Goal: Task Accomplishment & Management: Use online tool/utility

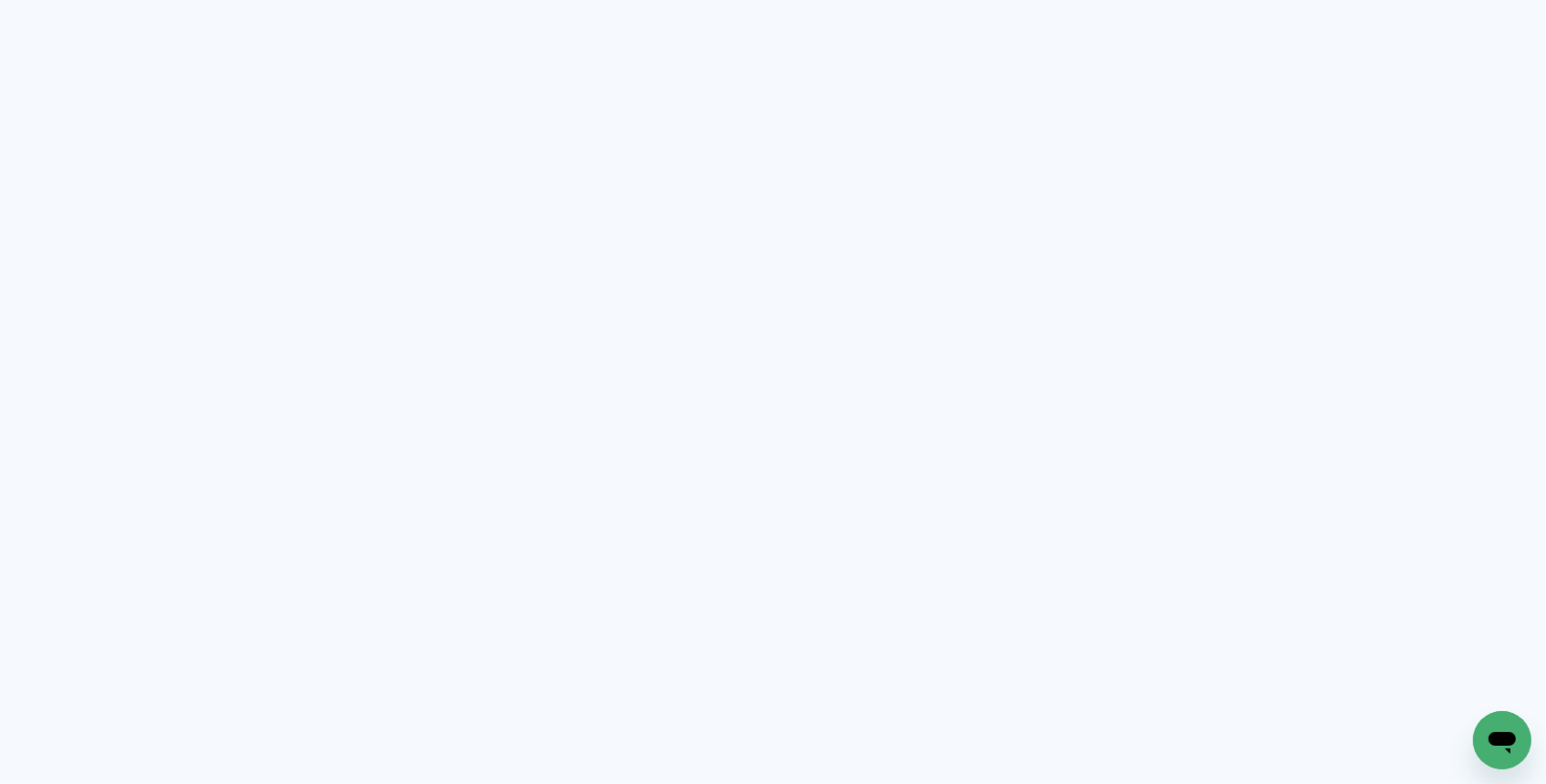
click at [1149, 261] on neon-animated-pages "Prosite Website + Landing pages Proof Sistema de seleção e venda de fotos Desig…" at bounding box center [773, 392] width 1546 height 784
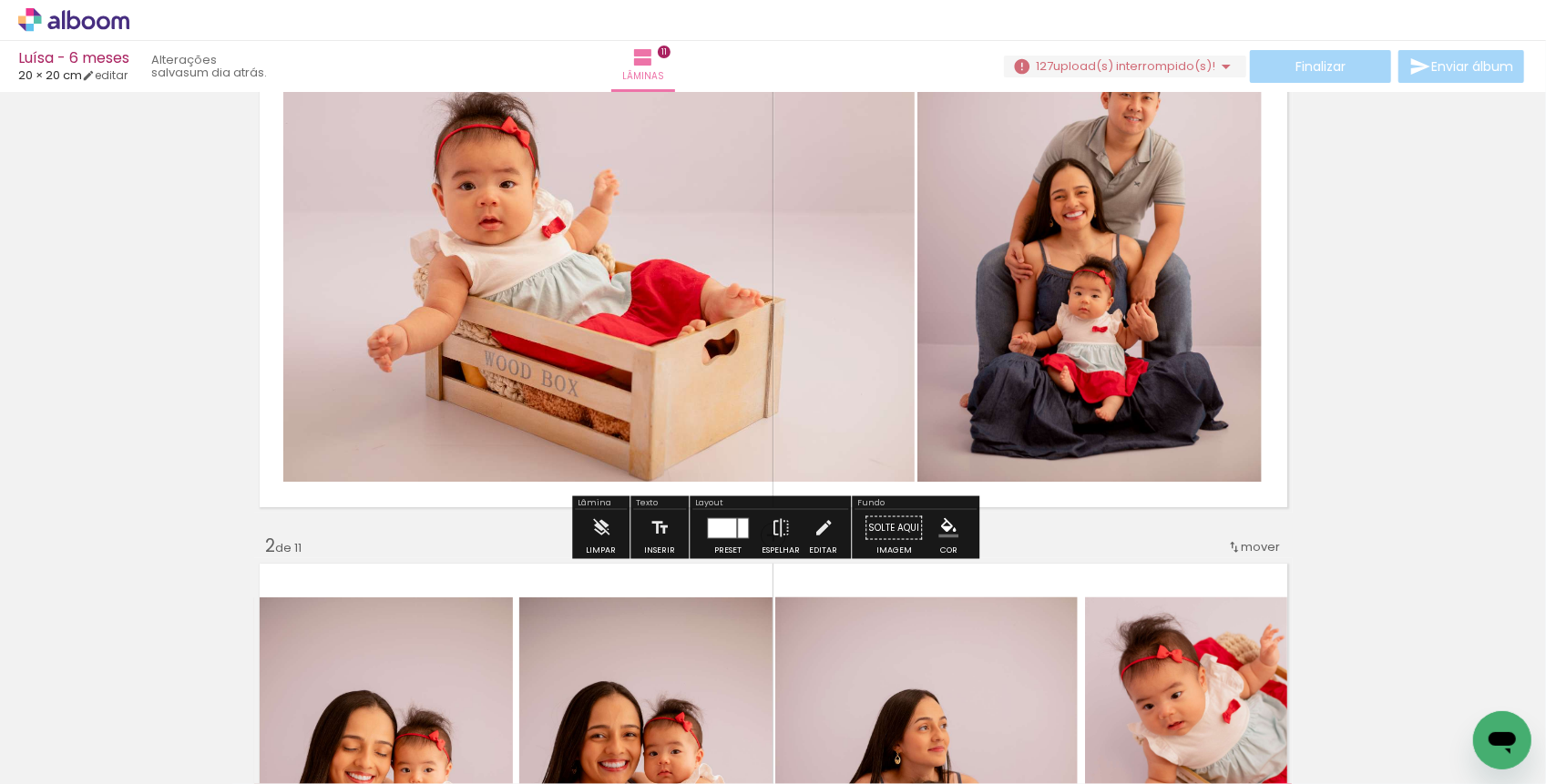
scroll to position [45, 0]
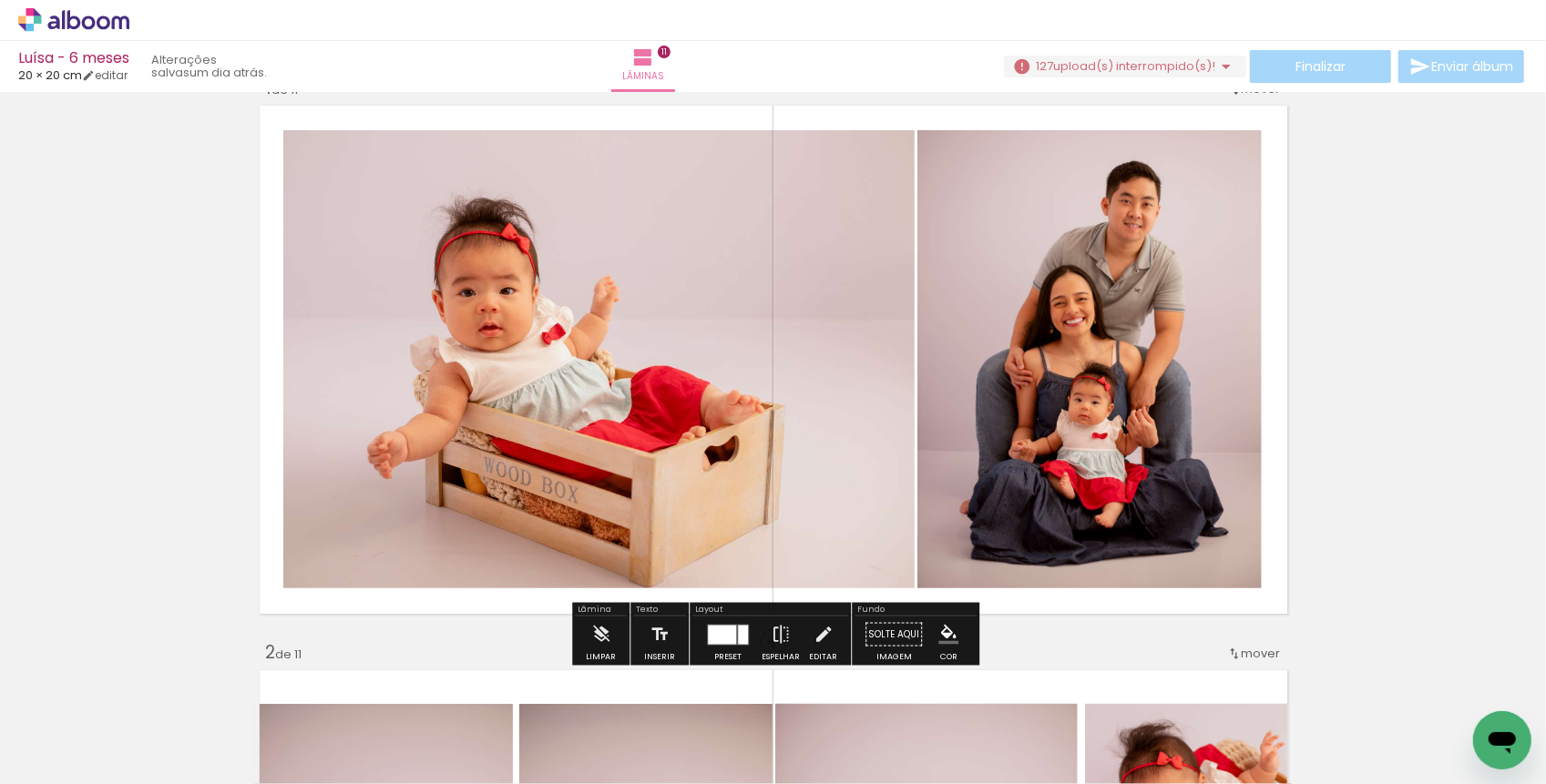
click at [1004, 357] on quentale-photo at bounding box center [1089, 359] width 345 height 459
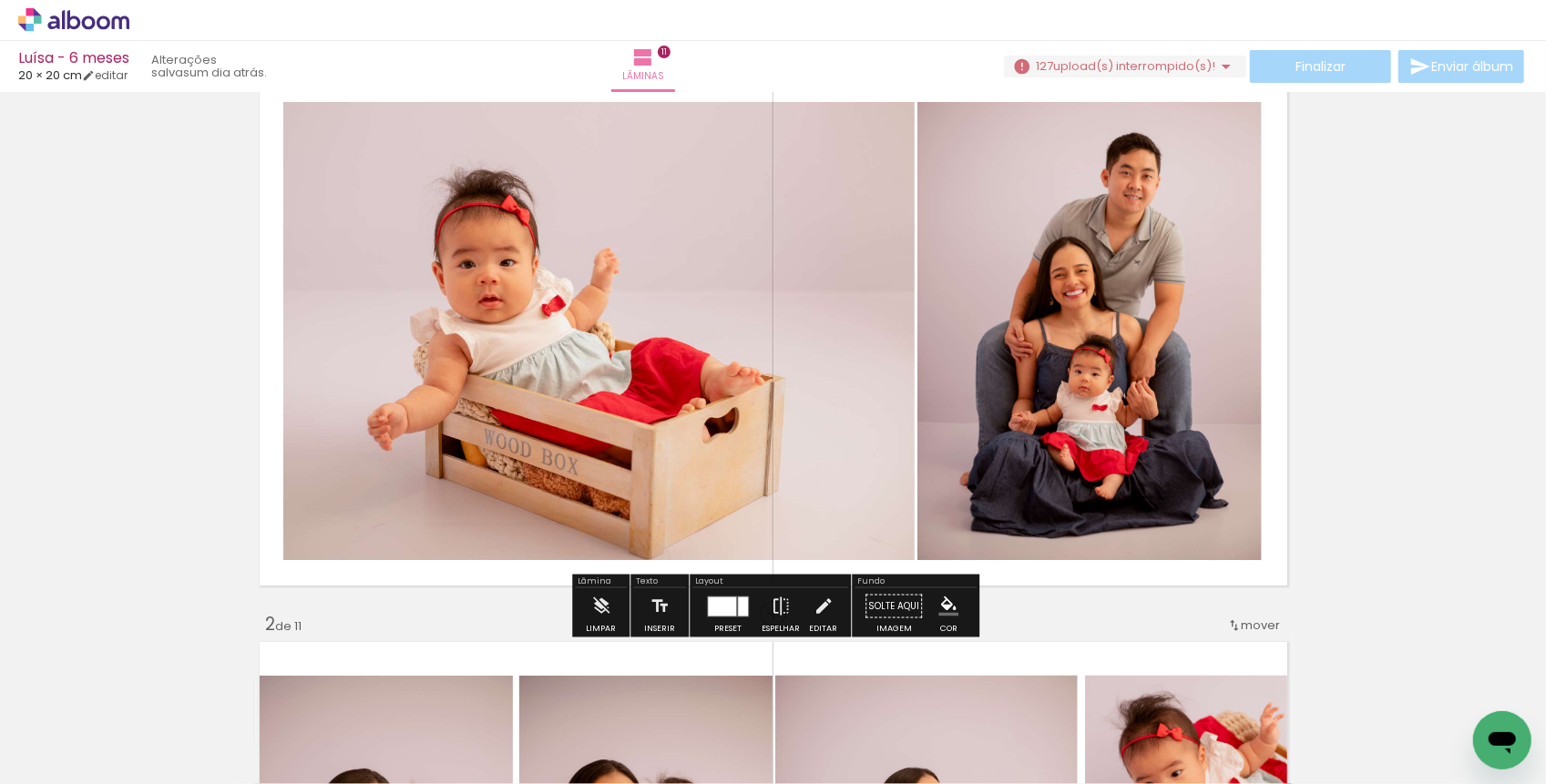
scroll to position [15, 0]
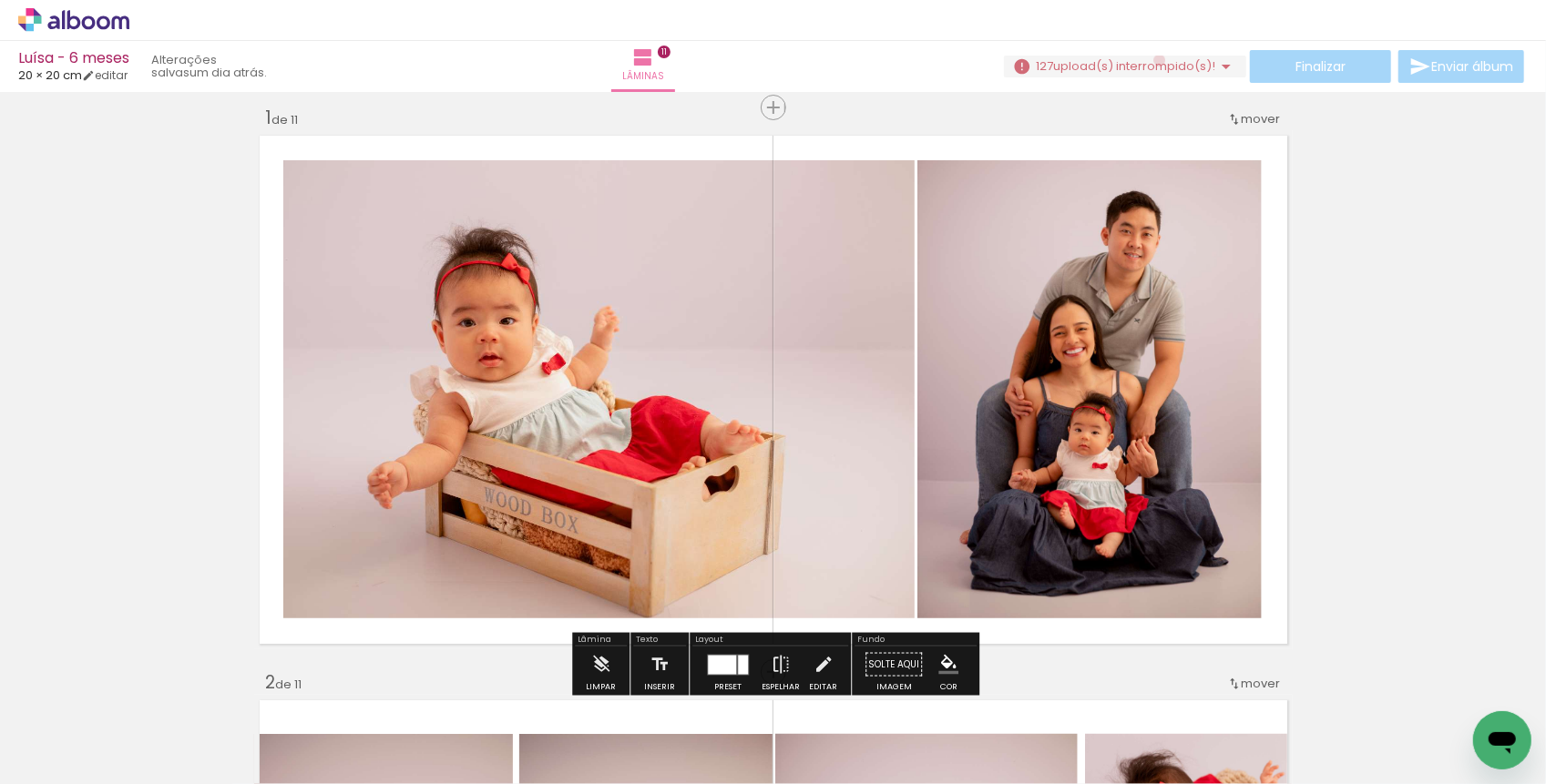
click at [1153, 60] on span "upload(s) interrompido(s)!" at bounding box center [1134, 66] width 162 height 17
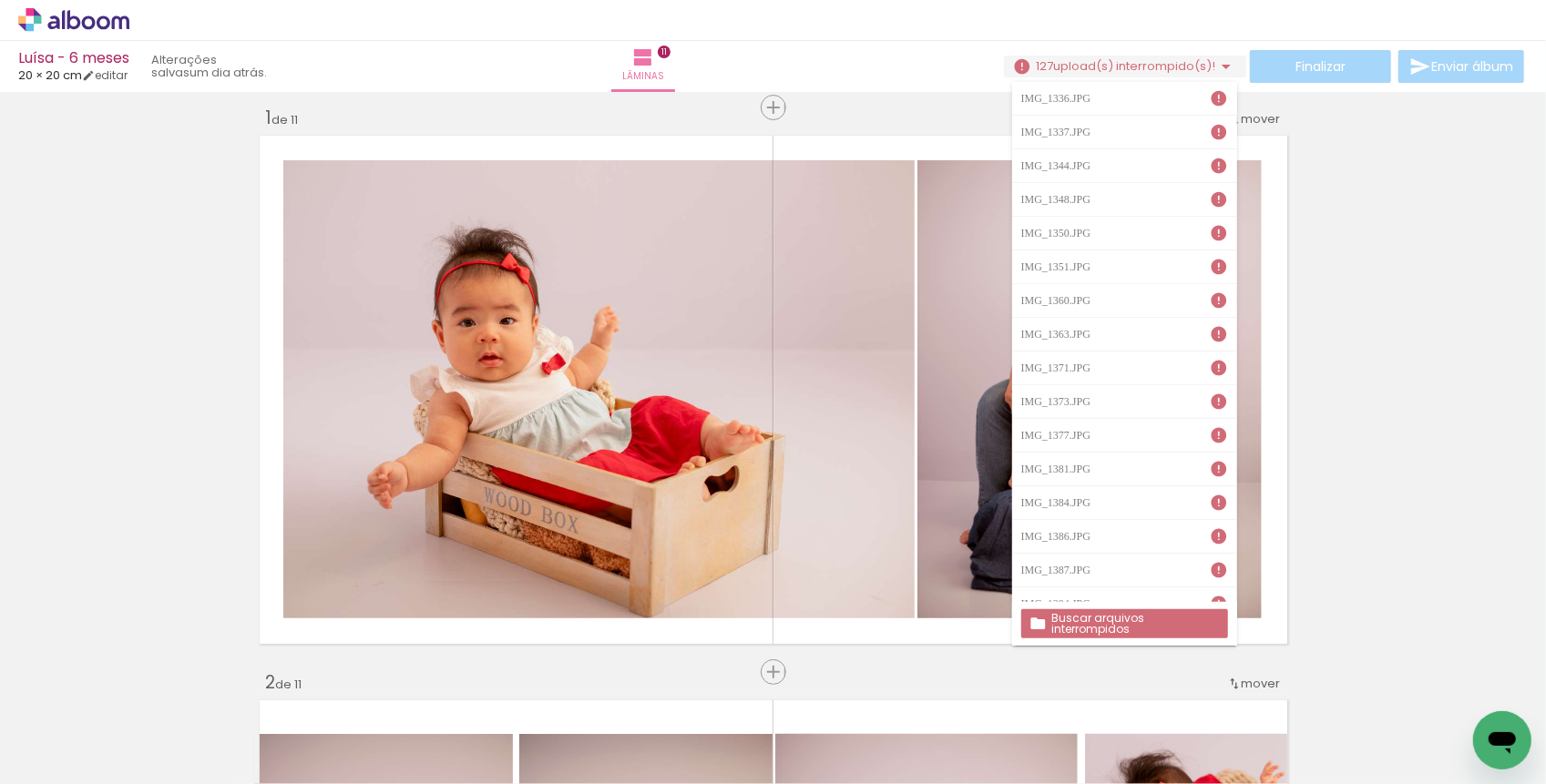
click at [0, 0] on slot "Buscar arquivos interrompidos" at bounding box center [0, 0] width 0 height 0
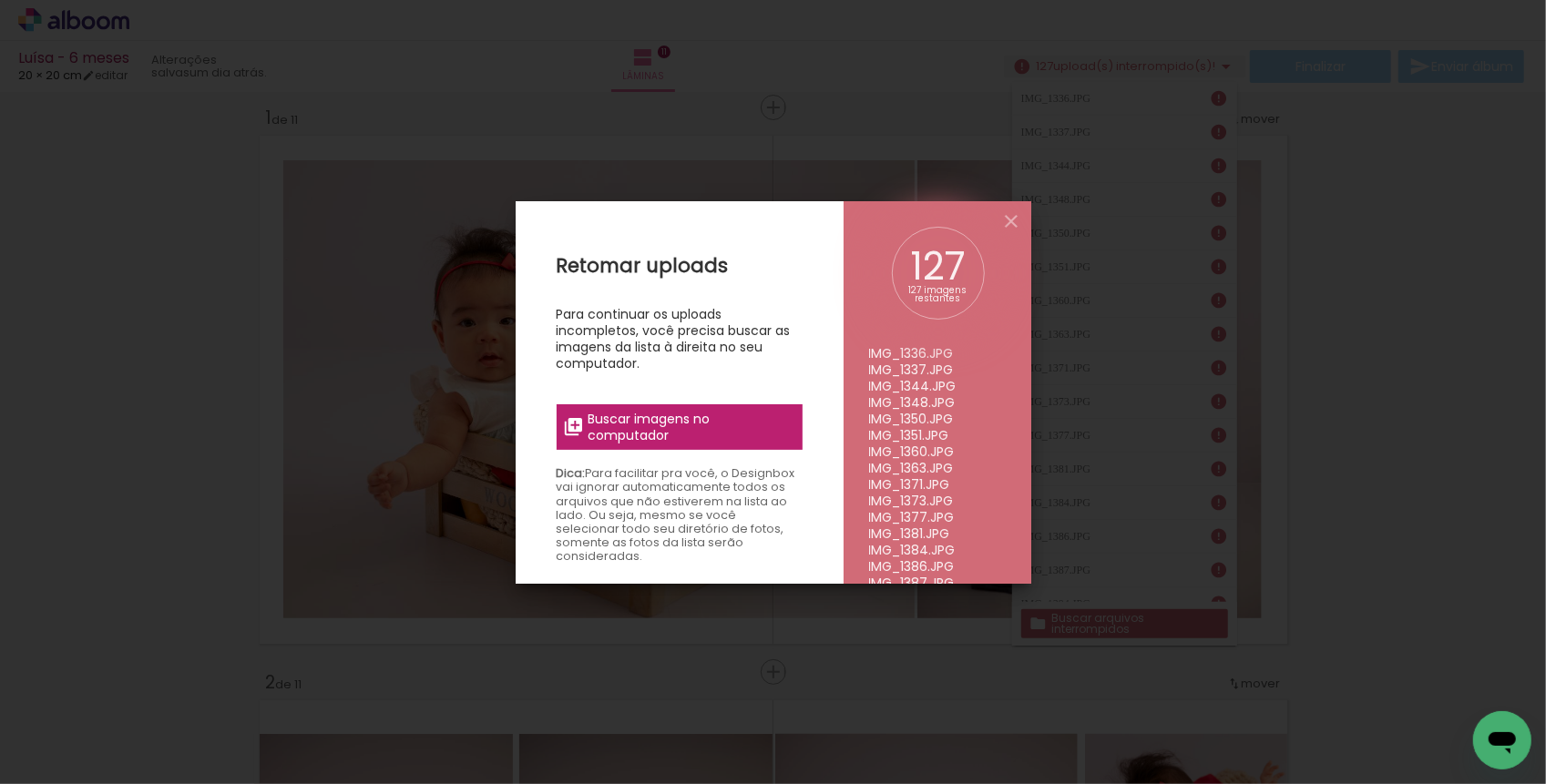
click at [668, 425] on span "Buscar imagens no computador" at bounding box center [688, 427] width 203 height 33
click at [0, 0] on input "file" at bounding box center [0, 0] width 0 height 0
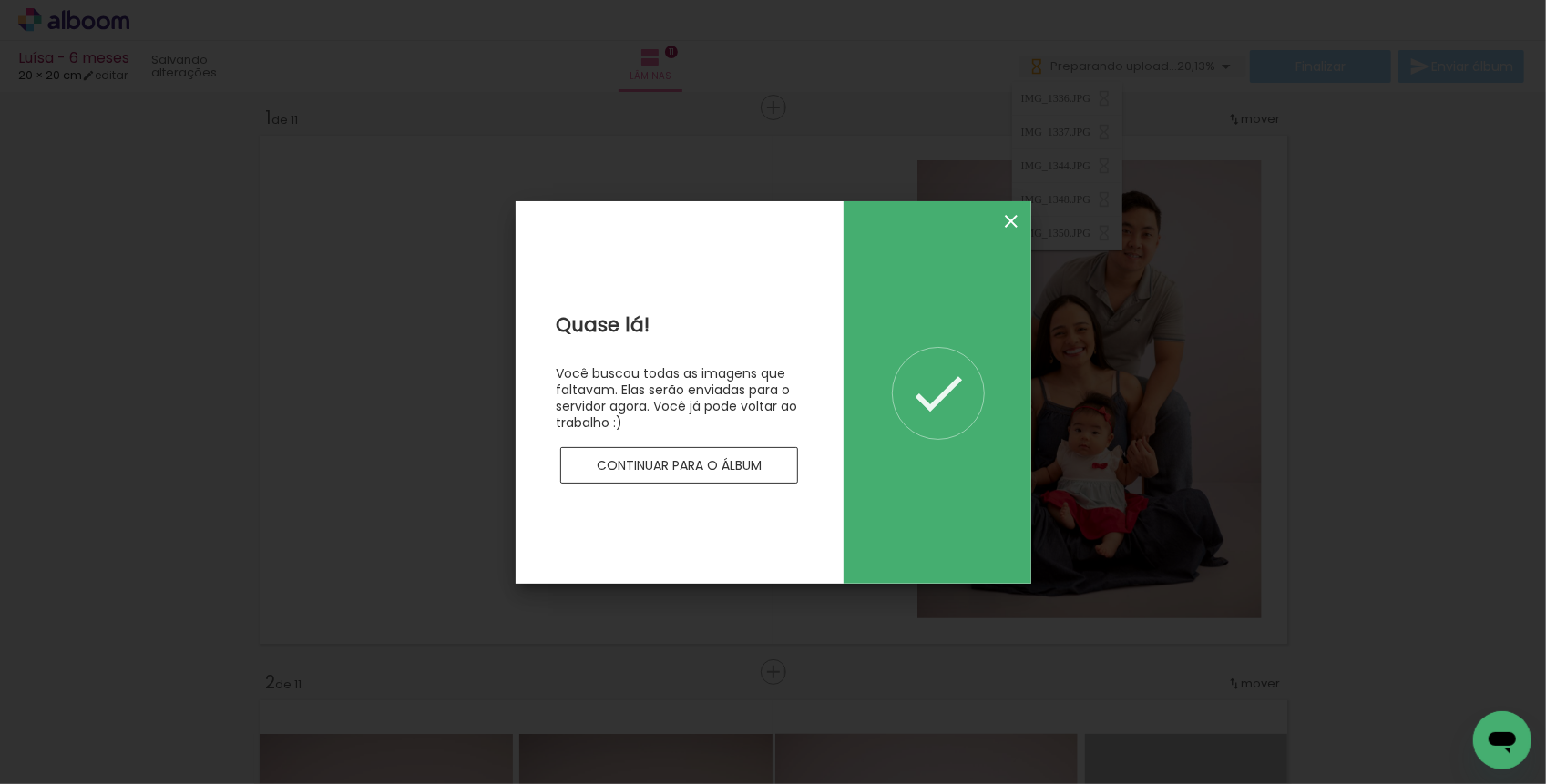
click at [1006, 216] on iron-icon at bounding box center [1011, 221] width 22 height 22
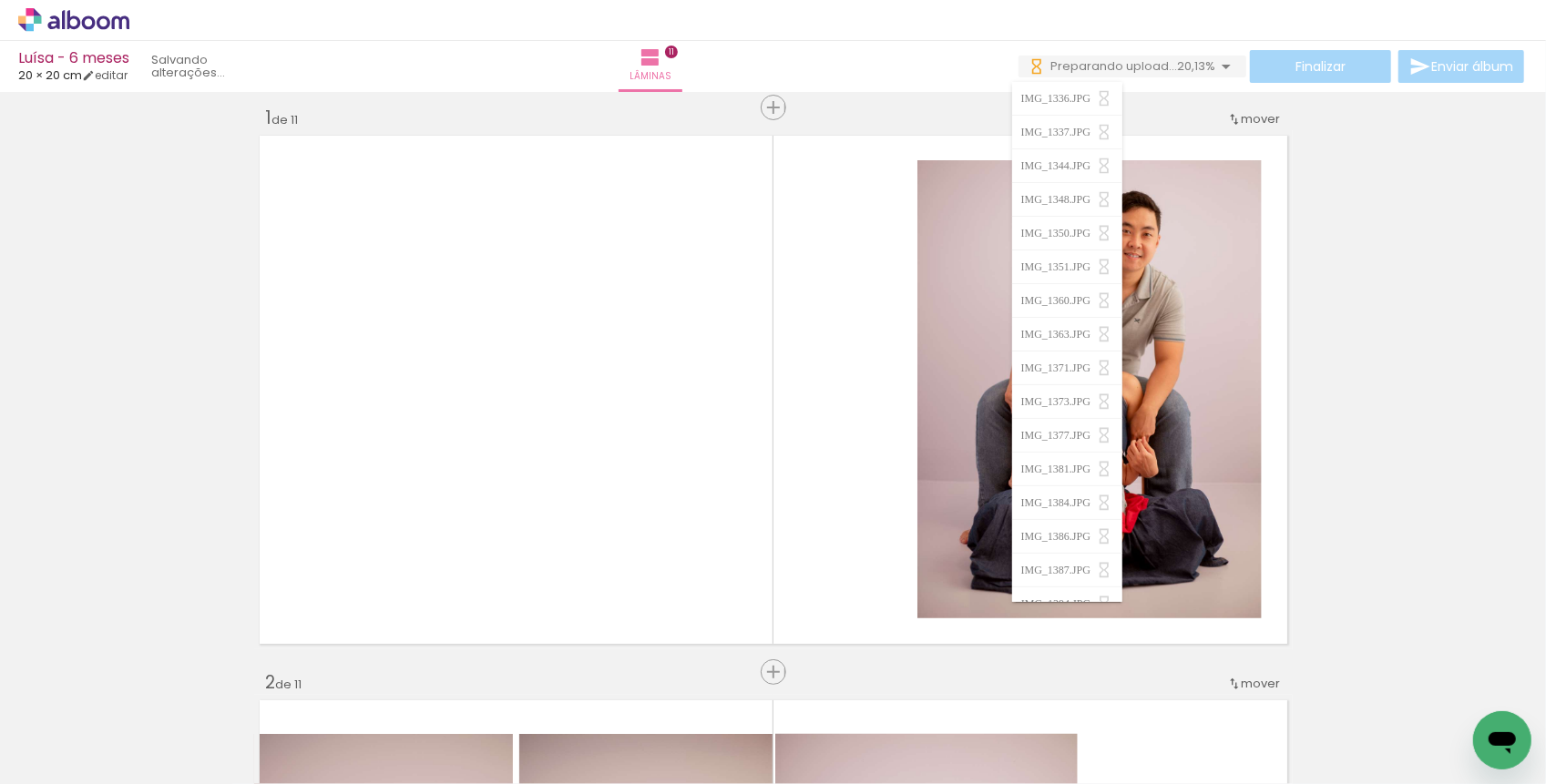
scroll to position [0, 2292]
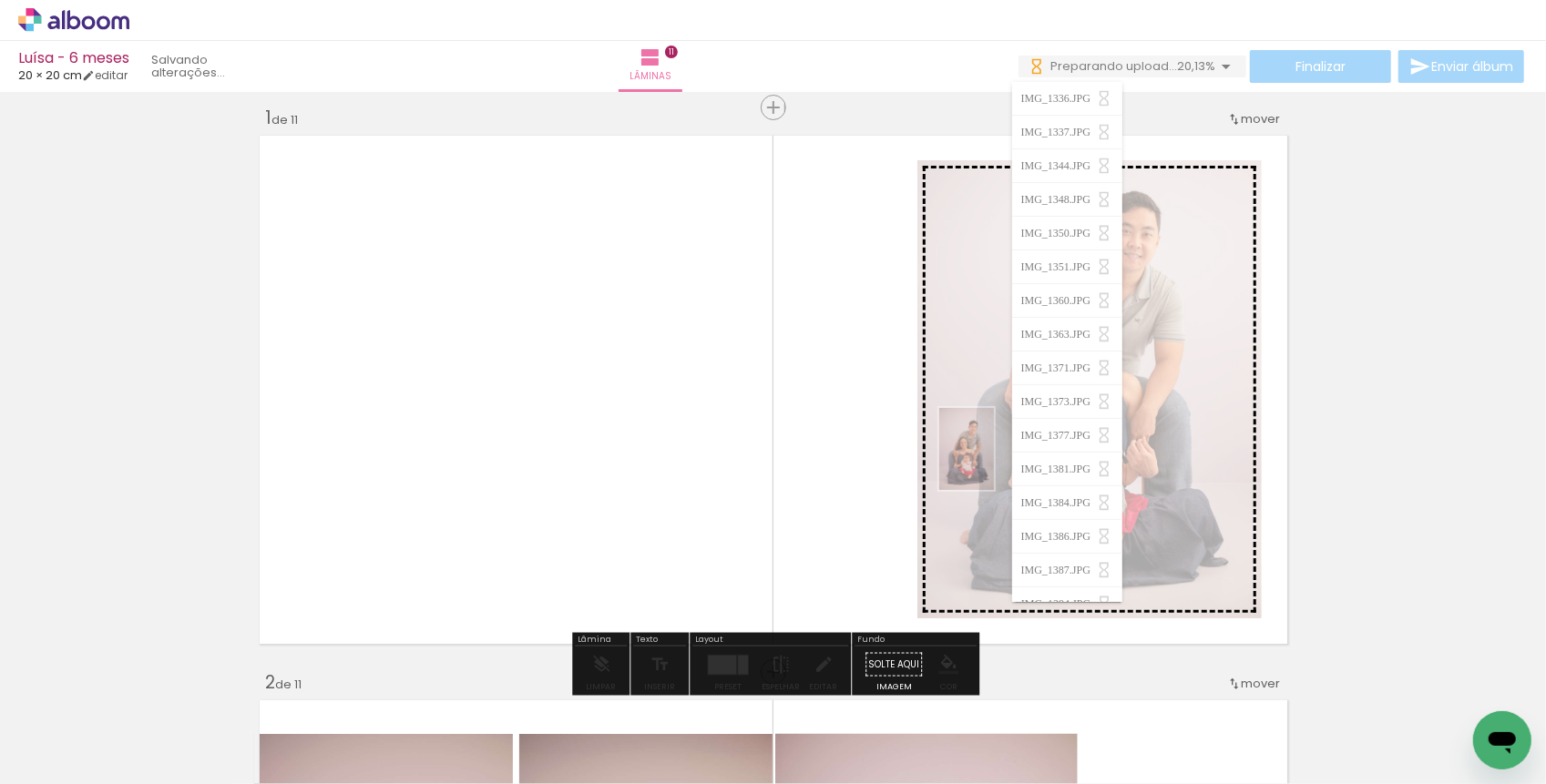
drag, startPoint x: 958, startPoint y: 721, endPoint x: 994, endPoint y: 461, distance: 262.5
click at [994, 461] on quentale-workspace at bounding box center [773, 392] width 1546 height 784
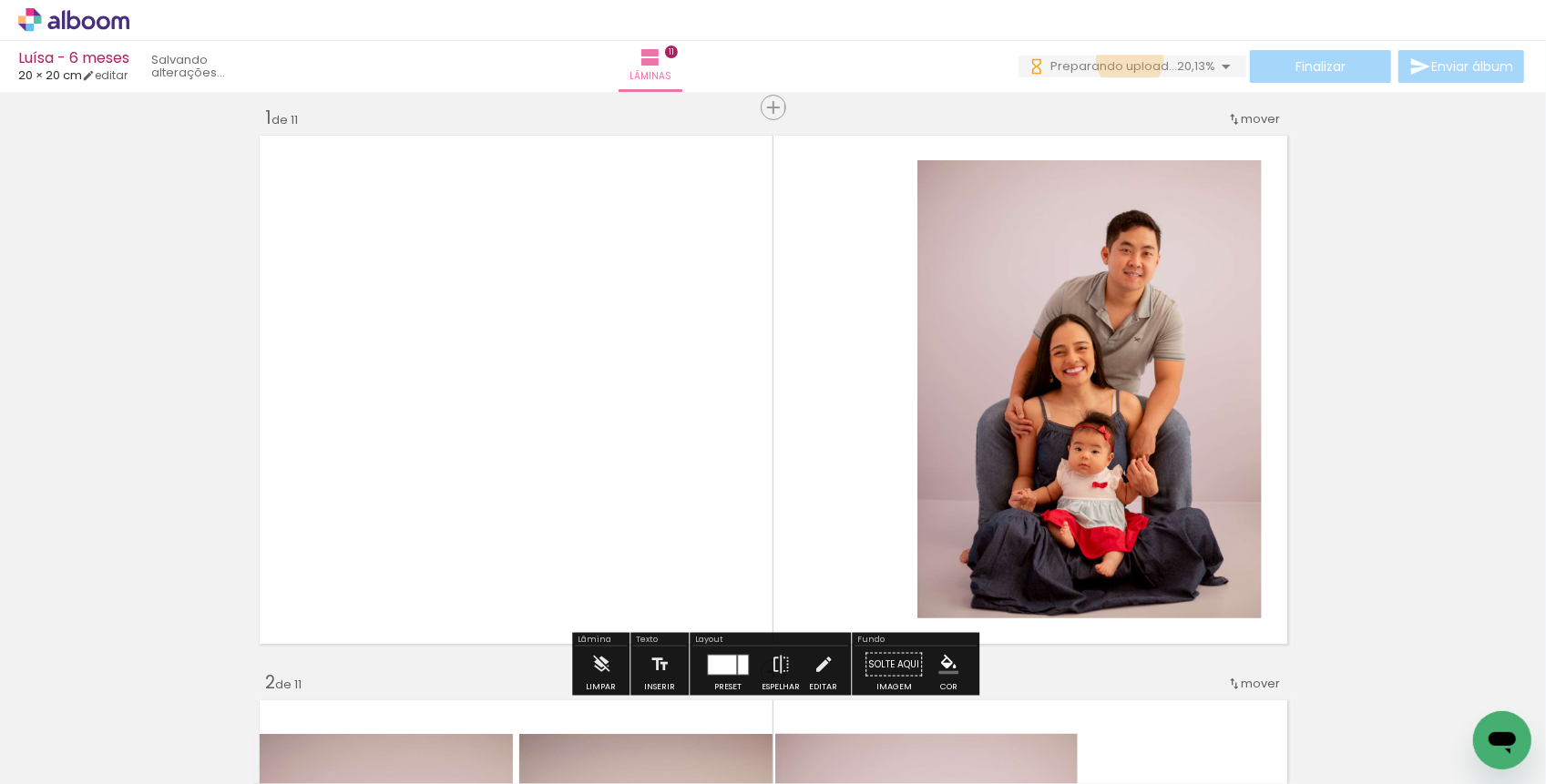
click at [1126, 60] on span "Preparando upload..." at bounding box center [1113, 66] width 126 height 17
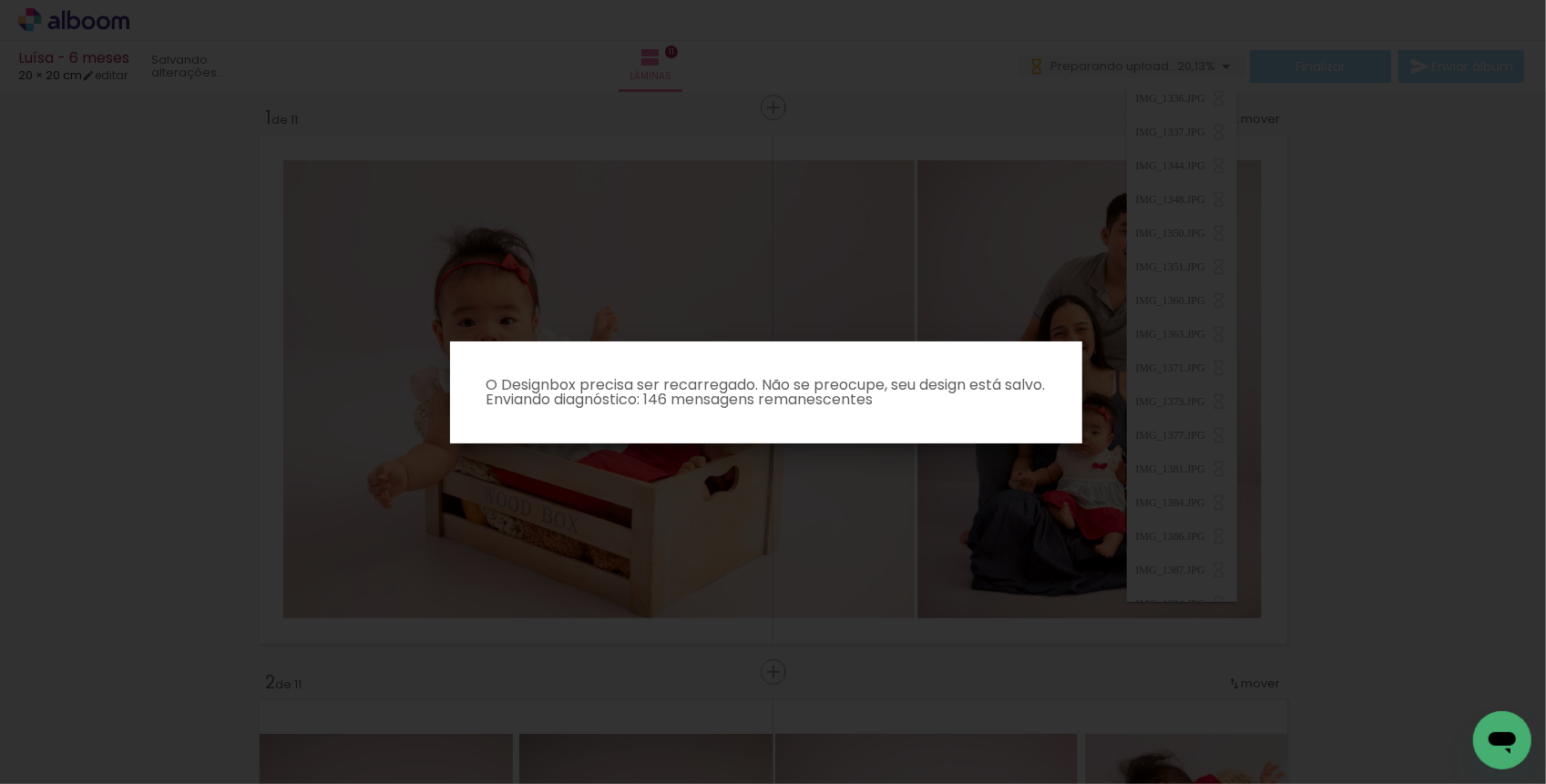
scroll to position [0, 0]
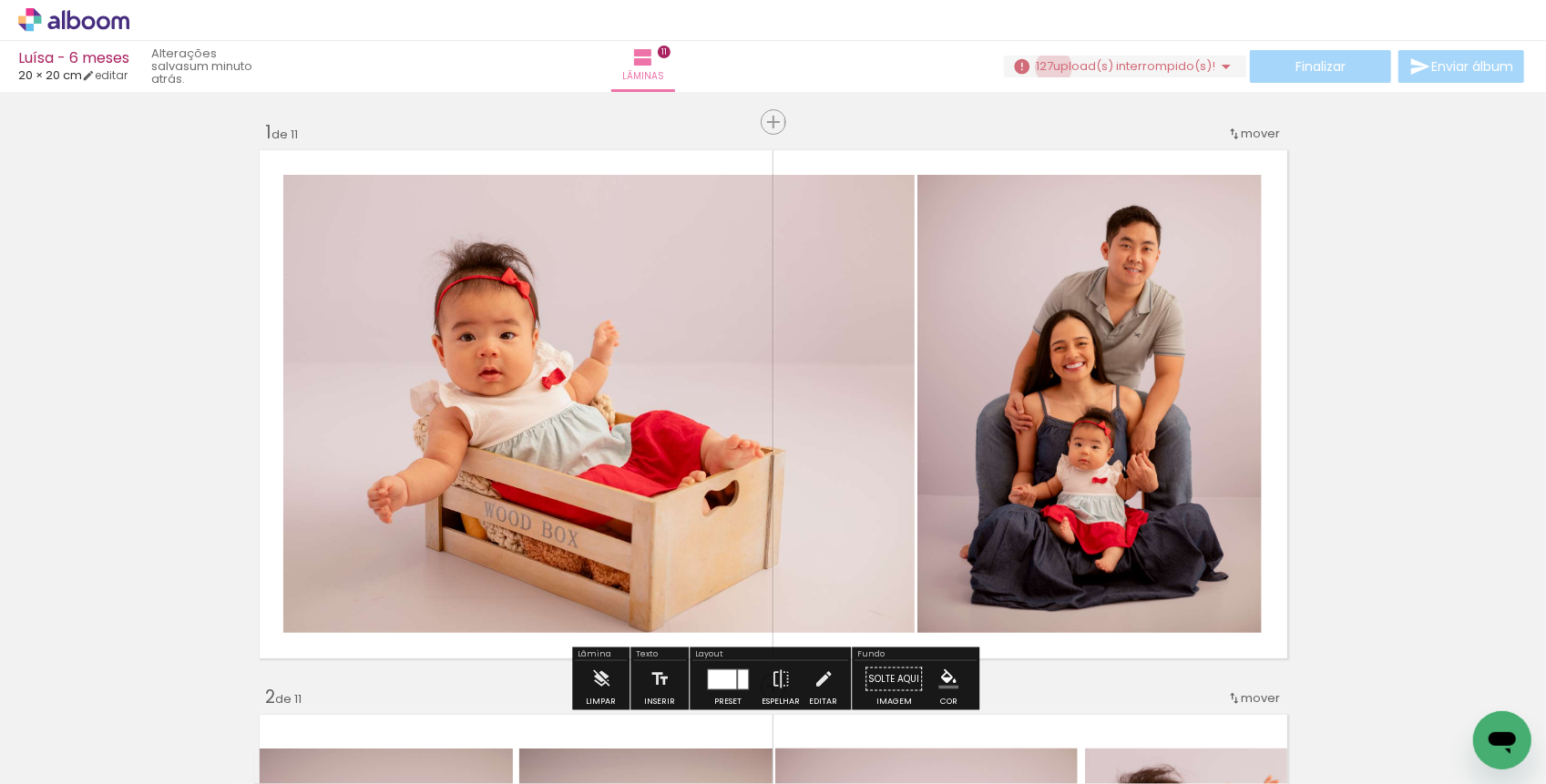
click at [1047, 67] on span "127" at bounding box center [1044, 66] width 17 height 17
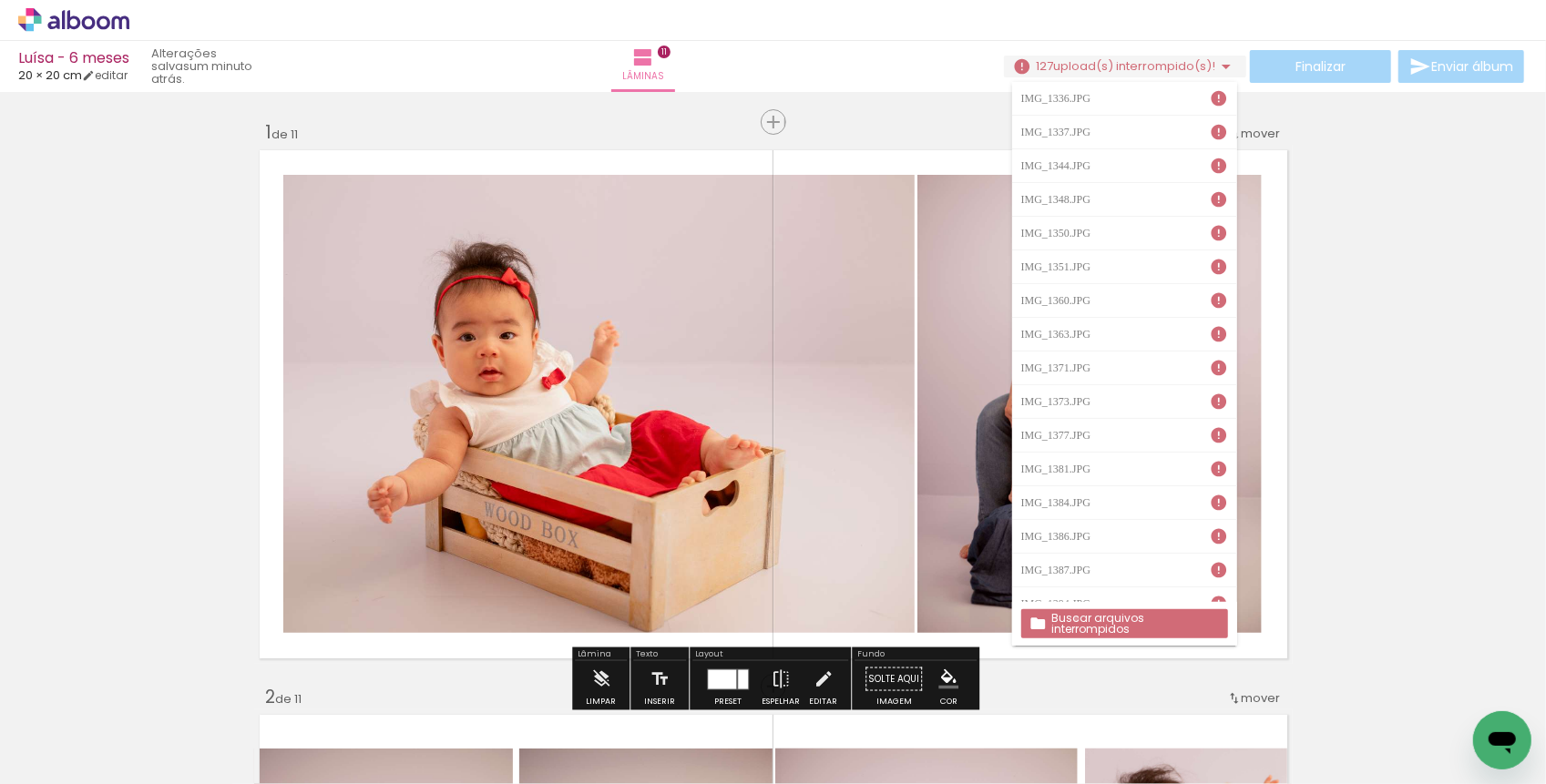
click at [0, 0] on slot "Buscar arquivos interrompidos" at bounding box center [0, 0] width 0 height 0
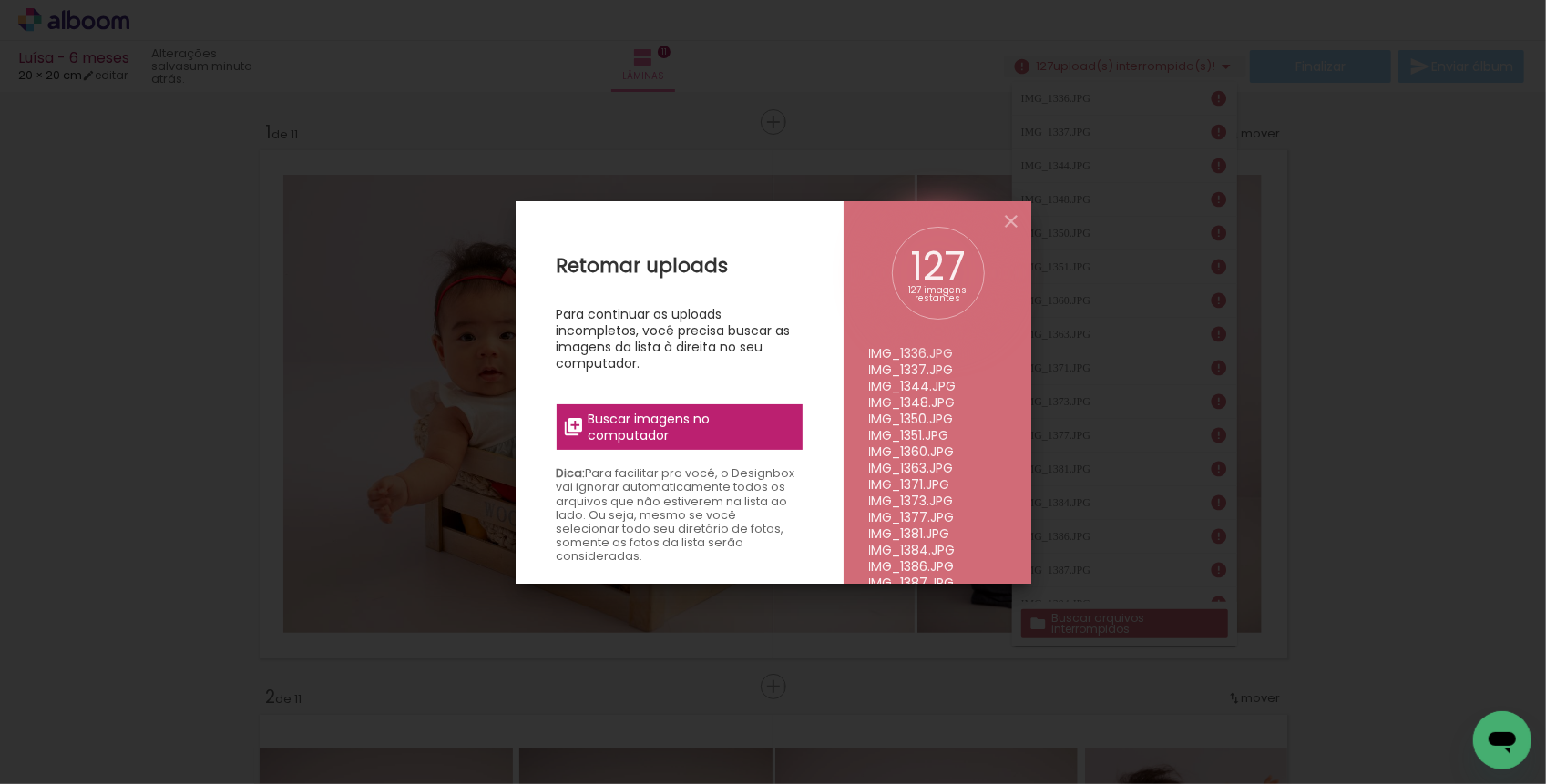
click at [707, 432] on span "Buscar imagens no computador" at bounding box center [688, 427] width 203 height 33
click at [0, 0] on input "file" at bounding box center [0, 0] width 0 height 0
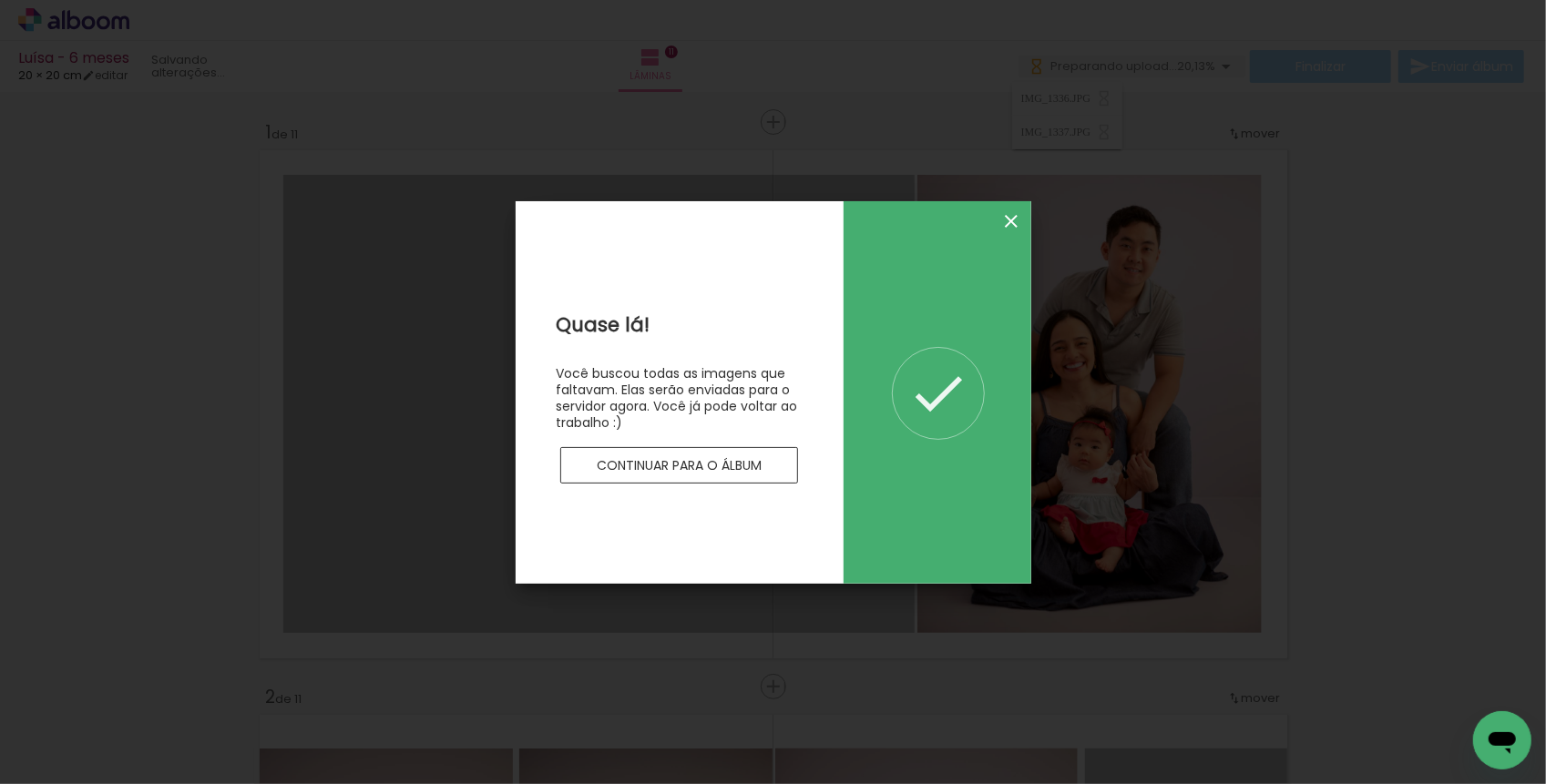
click at [1009, 224] on iron-icon at bounding box center [1011, 221] width 22 height 22
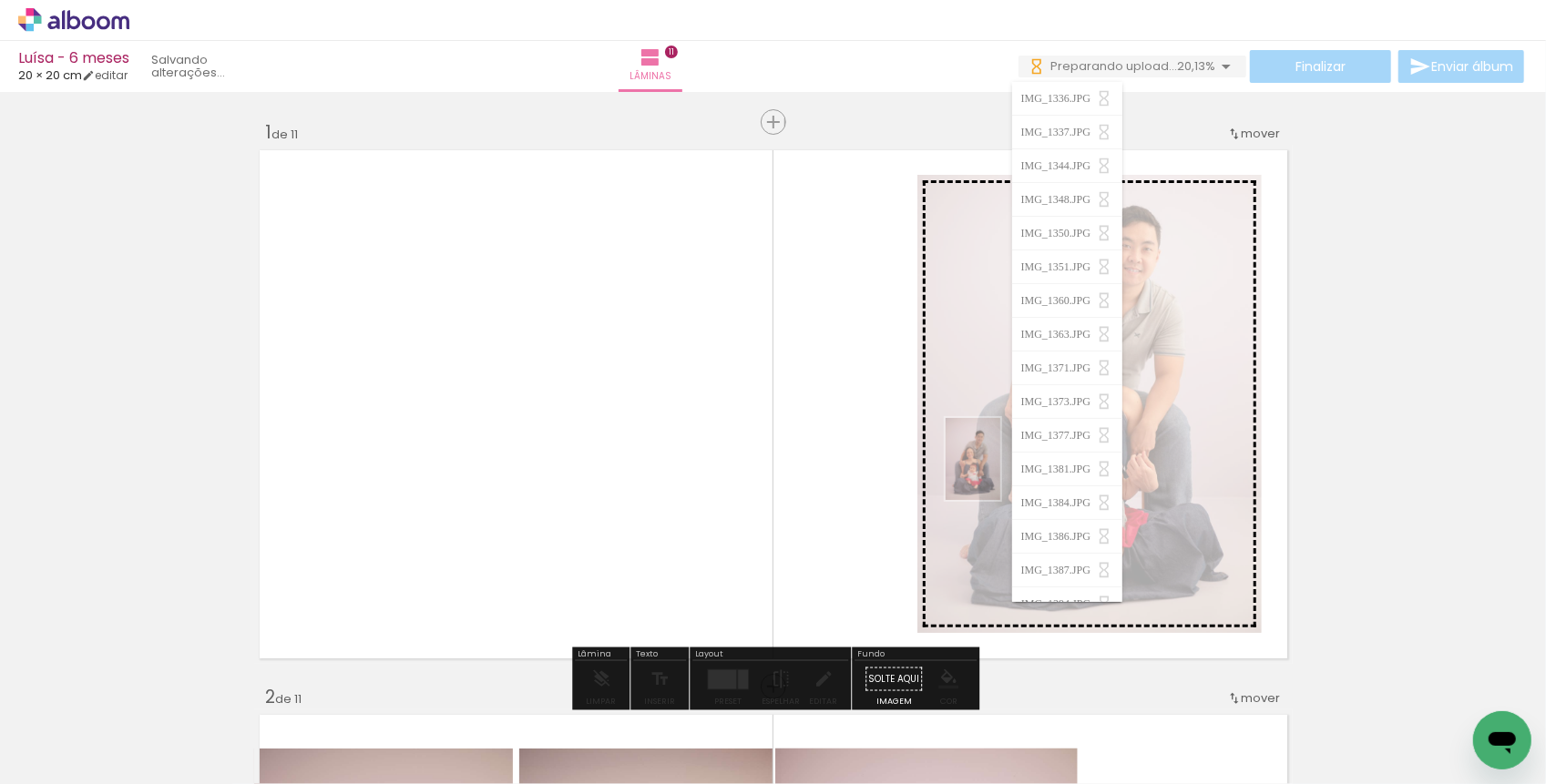
drag, startPoint x: 877, startPoint y: 722, endPoint x: 1003, endPoint y: 469, distance: 282.6
click at [1003, 469] on quentale-workspace at bounding box center [773, 392] width 1546 height 784
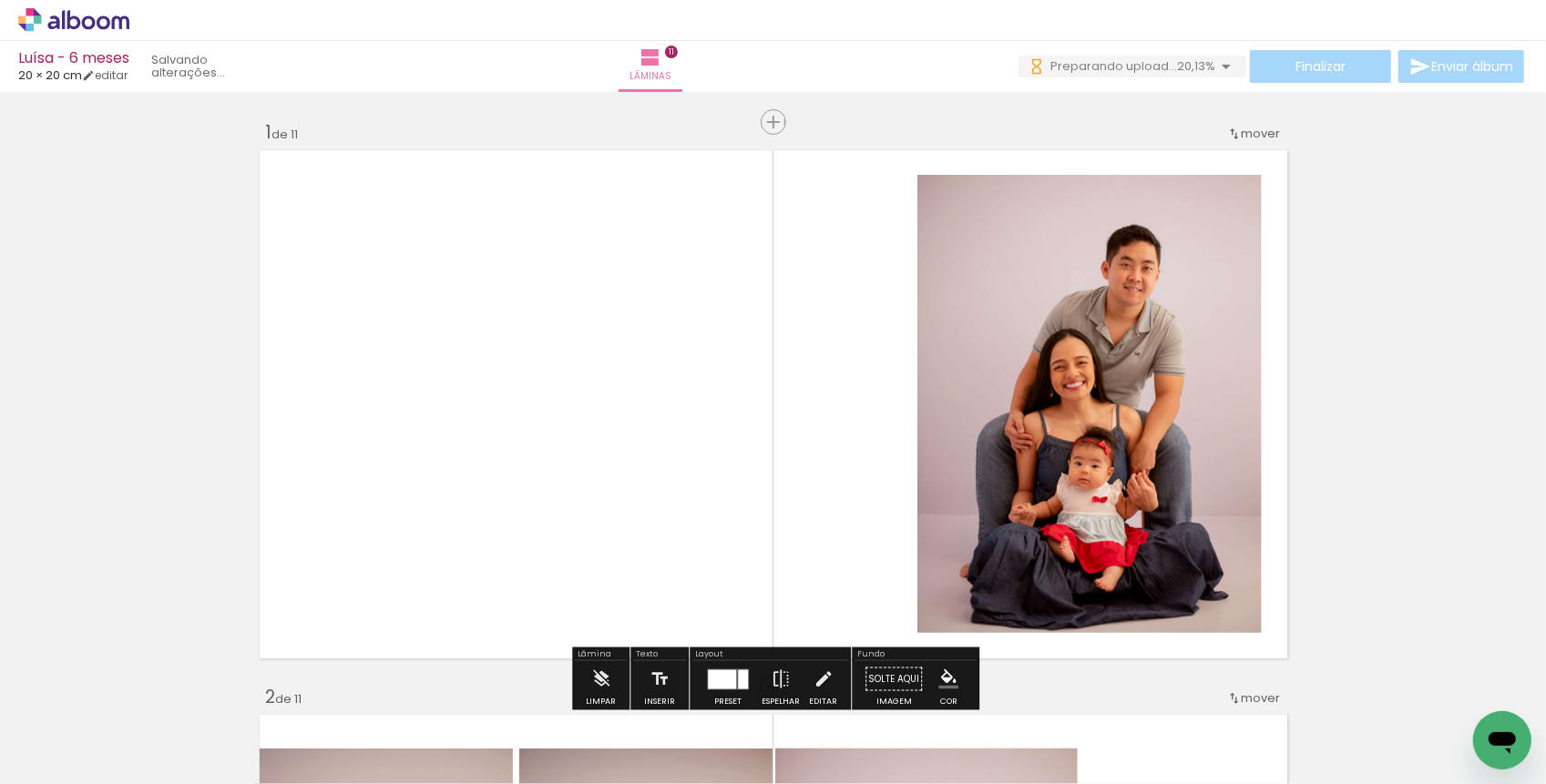
click at [1214, 757] on div at bounding box center [1188, 722] width 60 height 90
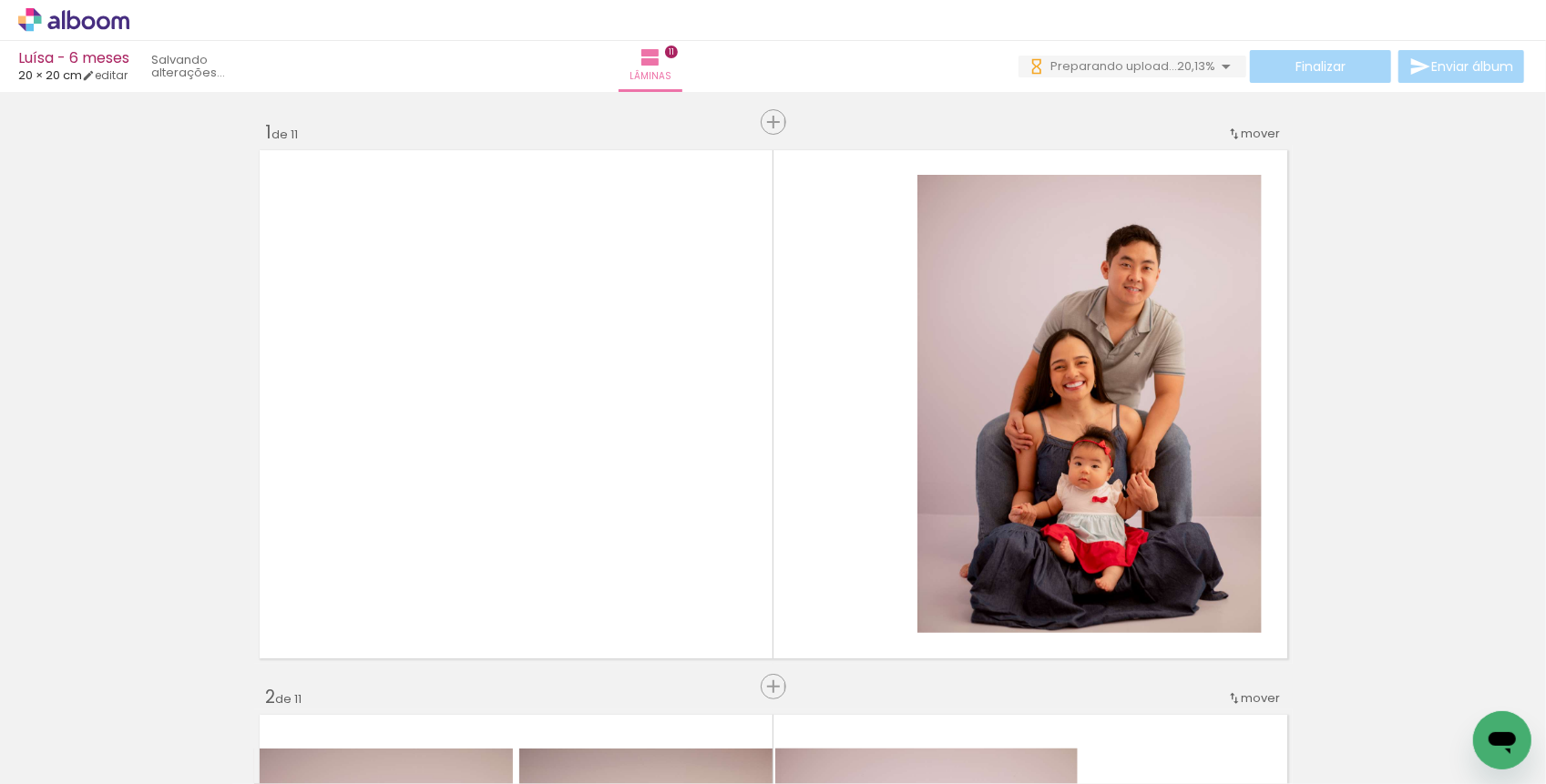
click at [1274, 743] on div at bounding box center [1290, 723] width 90 height 60
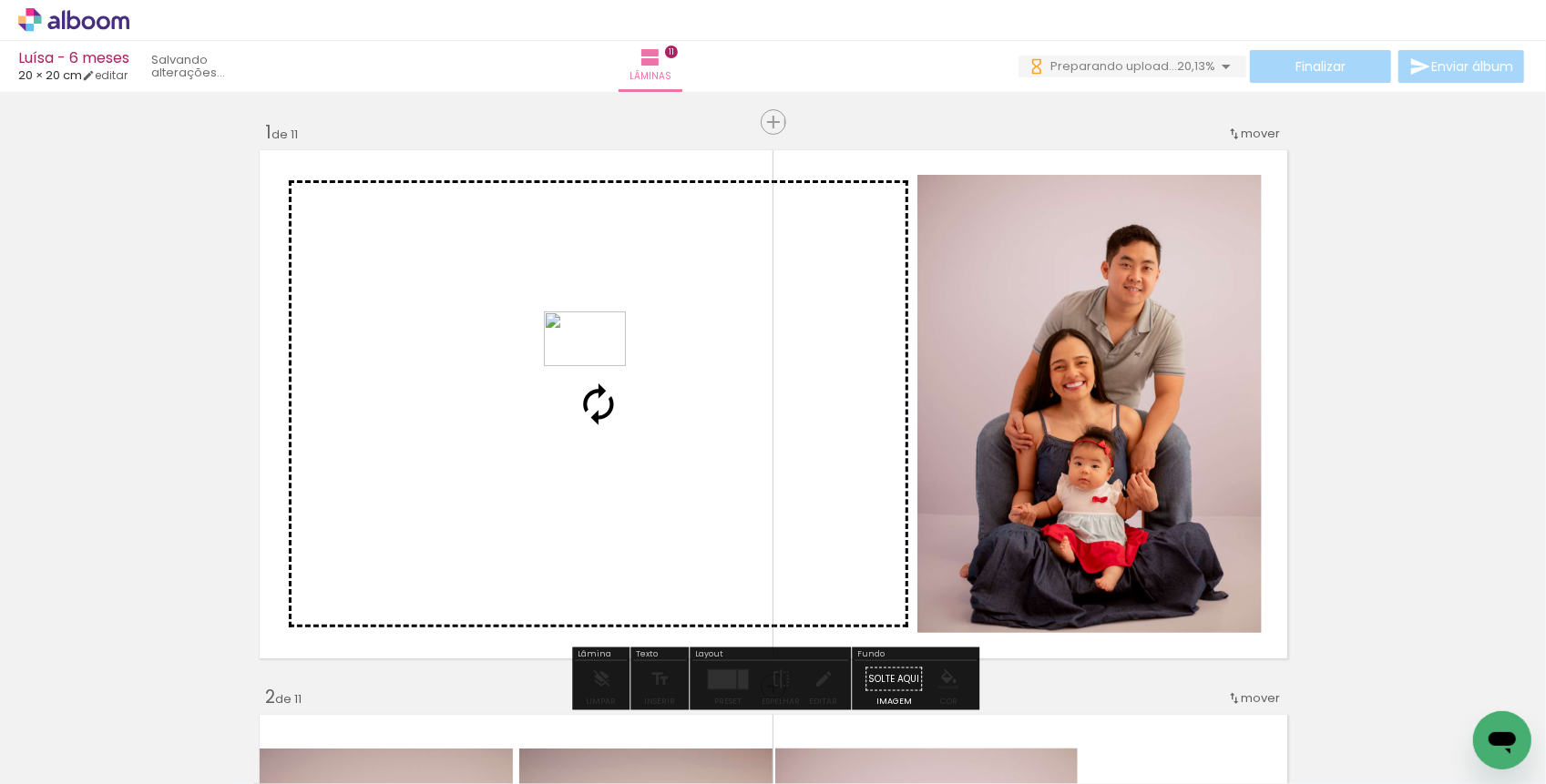
drag, startPoint x: 1274, startPoint y: 743, endPoint x: 599, endPoint y: 366, distance: 773.1
click at [599, 366] on quentale-workspace at bounding box center [773, 392] width 1546 height 784
drag, startPoint x: 1161, startPoint y: 724, endPoint x: 691, endPoint y: 506, distance: 518.1
click at [691, 506] on quentale-workspace at bounding box center [773, 392] width 1546 height 784
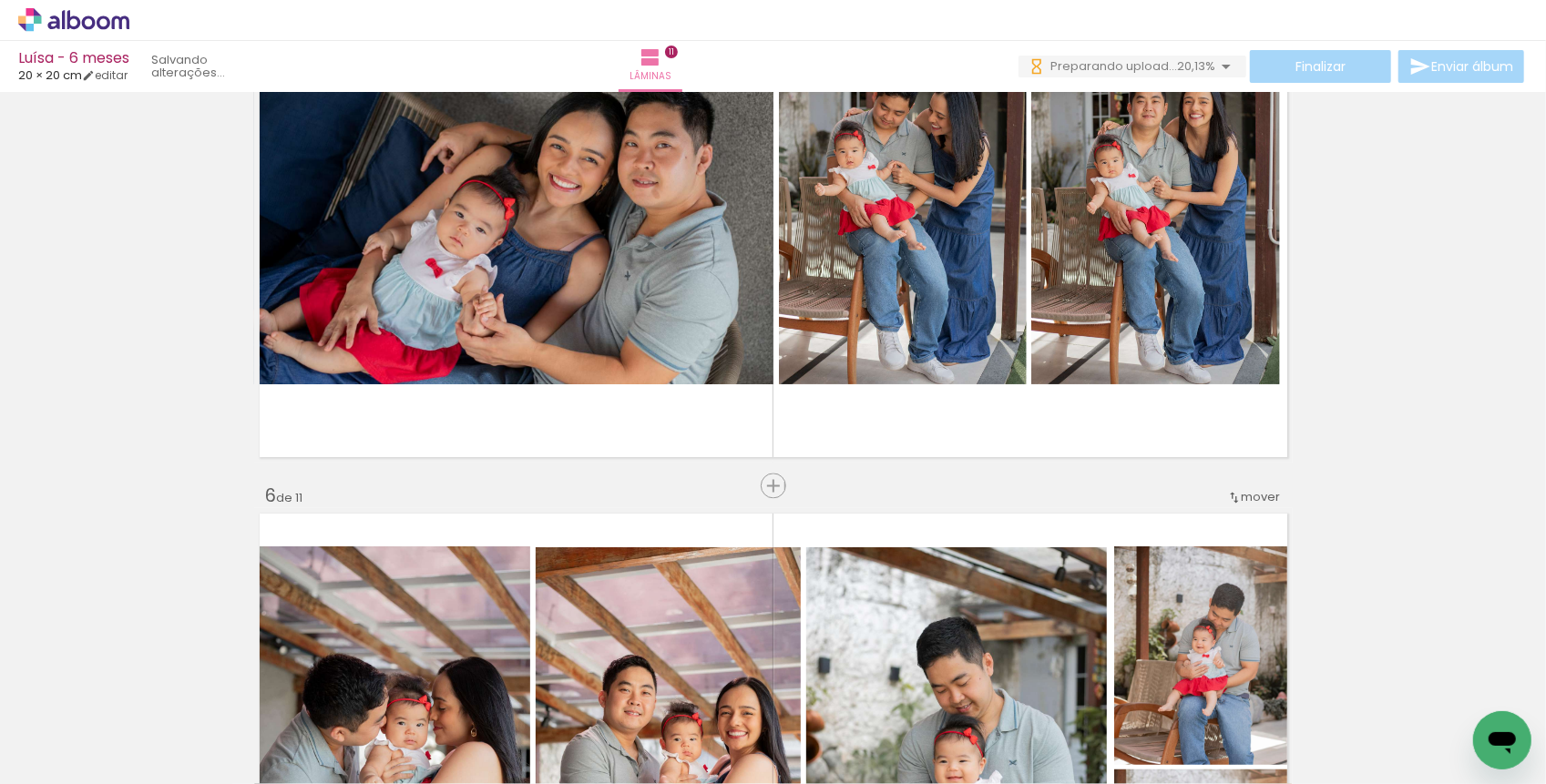
click at [1237, 491] on iron-icon at bounding box center [1234, 497] width 15 height 15
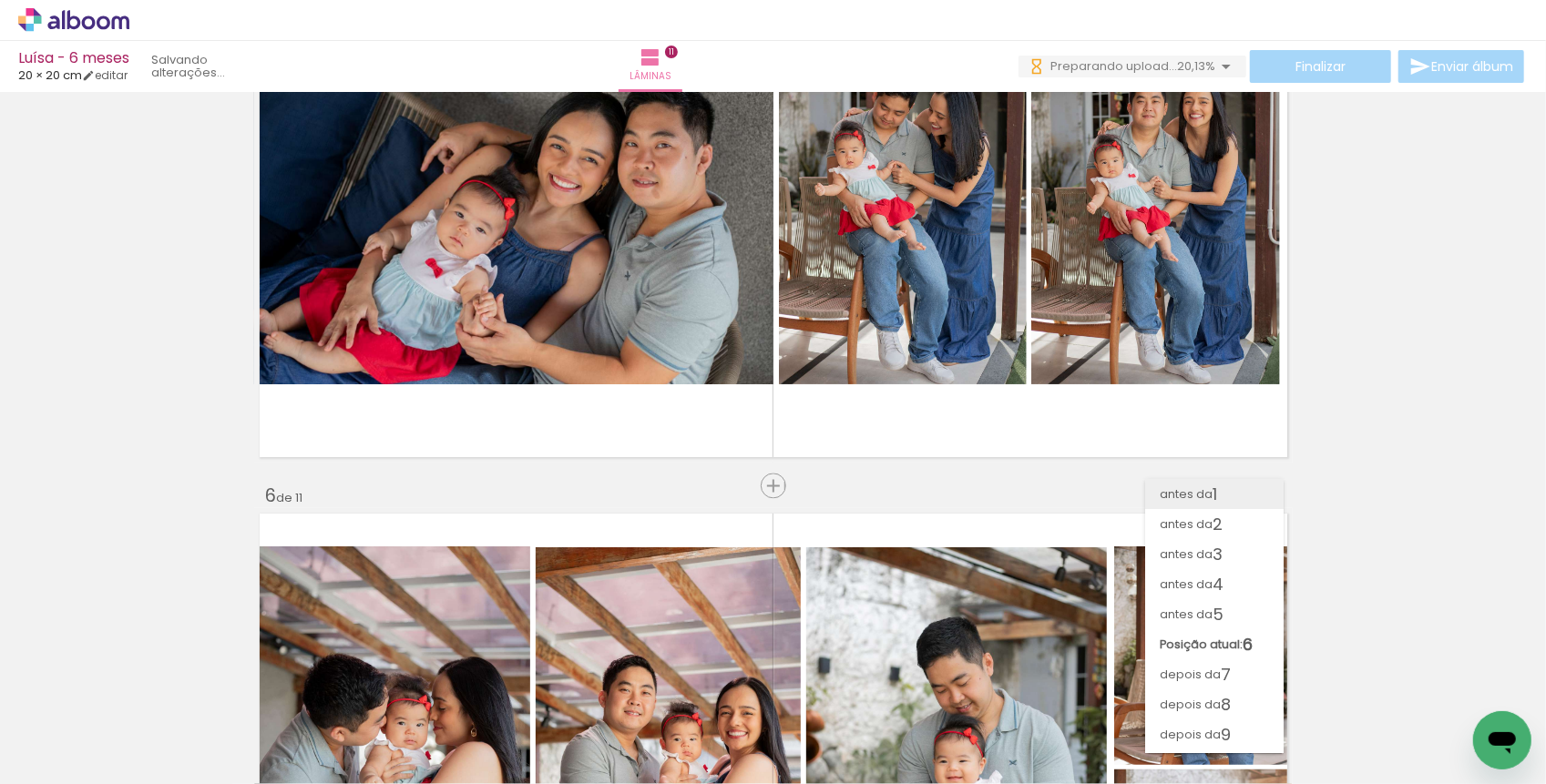
click at [1197, 492] on span "antes da" at bounding box center [1186, 494] width 52 height 30
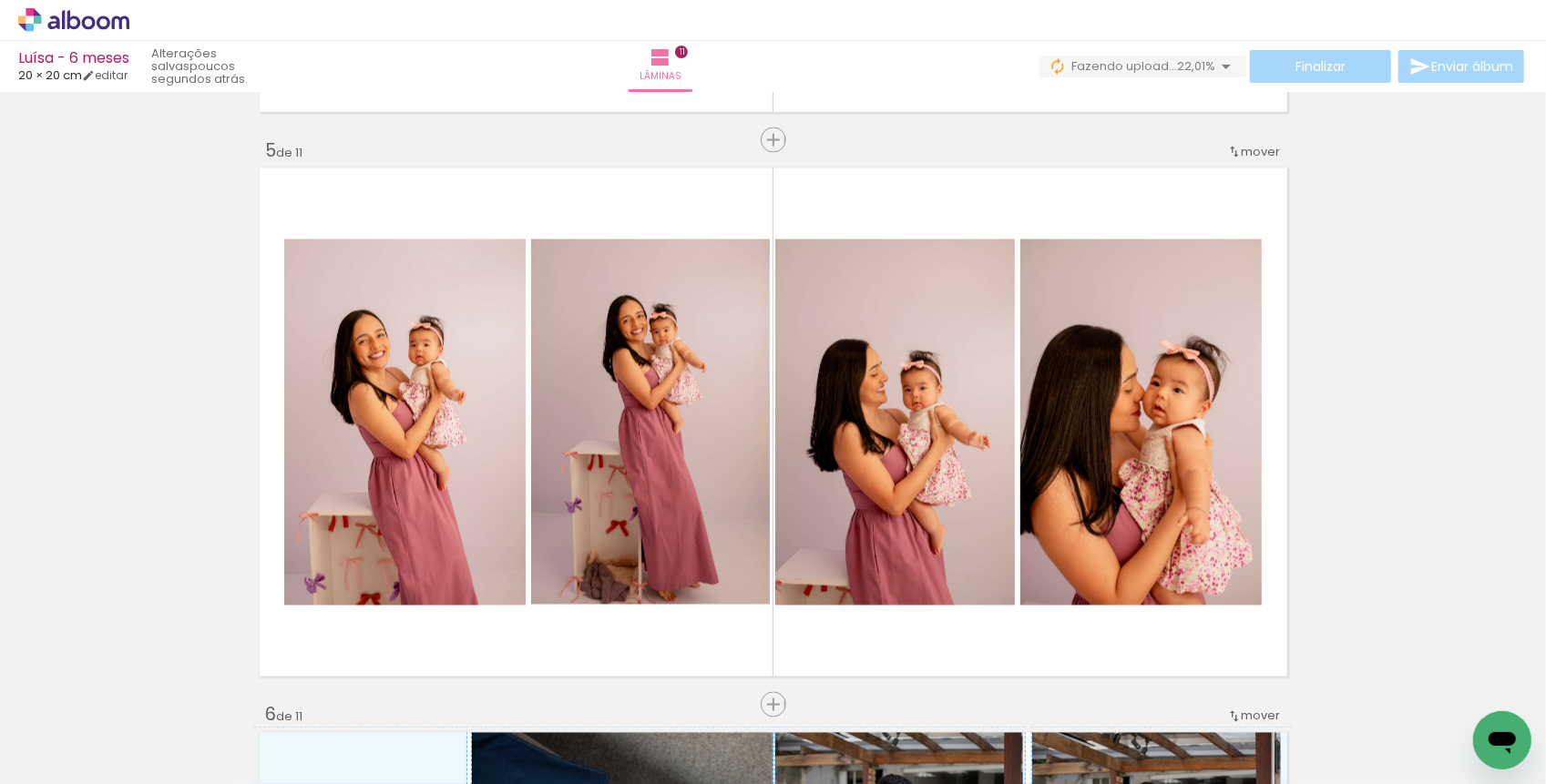
scroll to position [0, 4423]
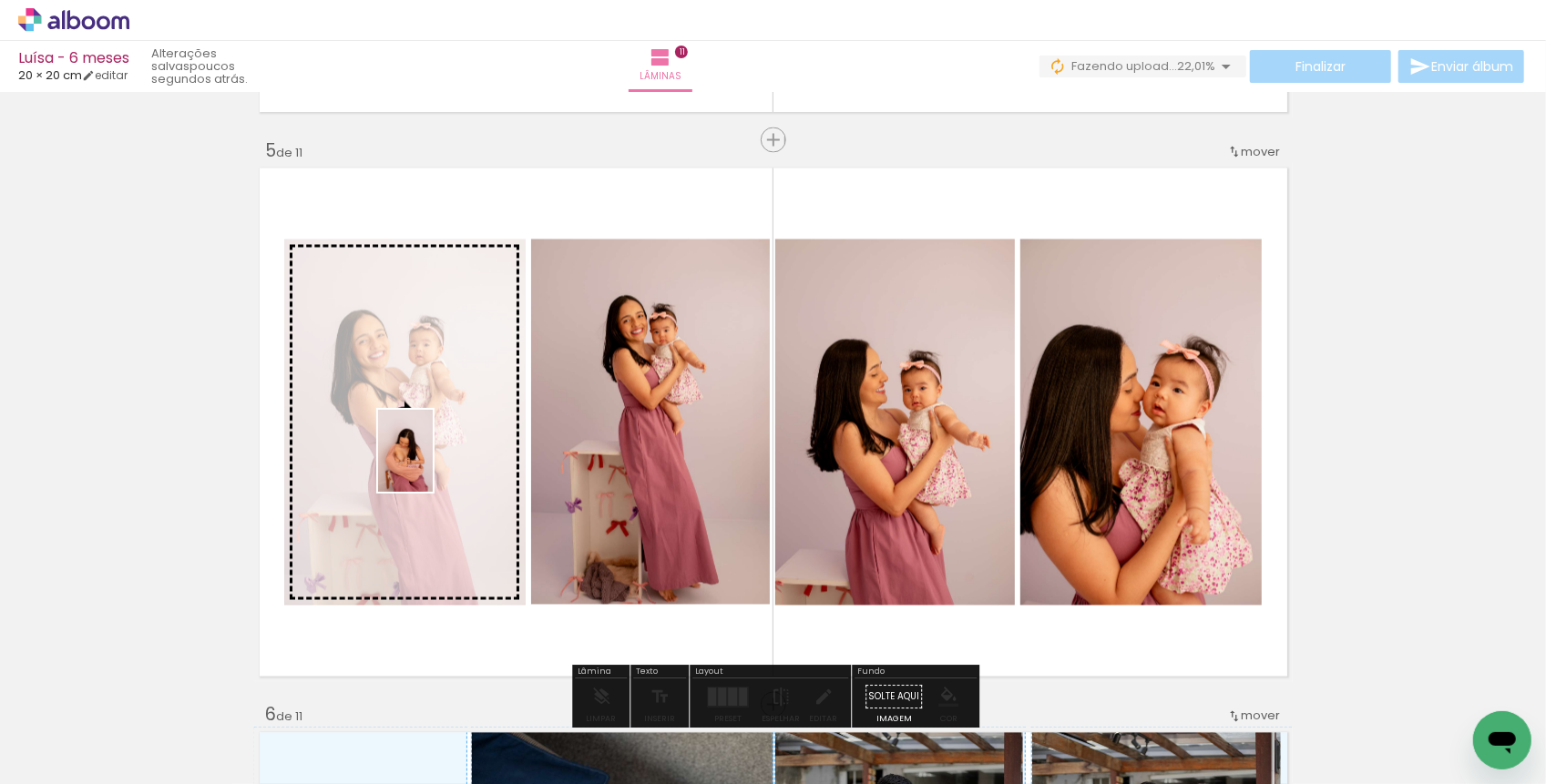
drag, startPoint x: 862, startPoint y: 728, endPoint x: 433, endPoint y: 465, distance: 503.2
click at [433, 465] on quentale-workspace at bounding box center [773, 392] width 1546 height 784
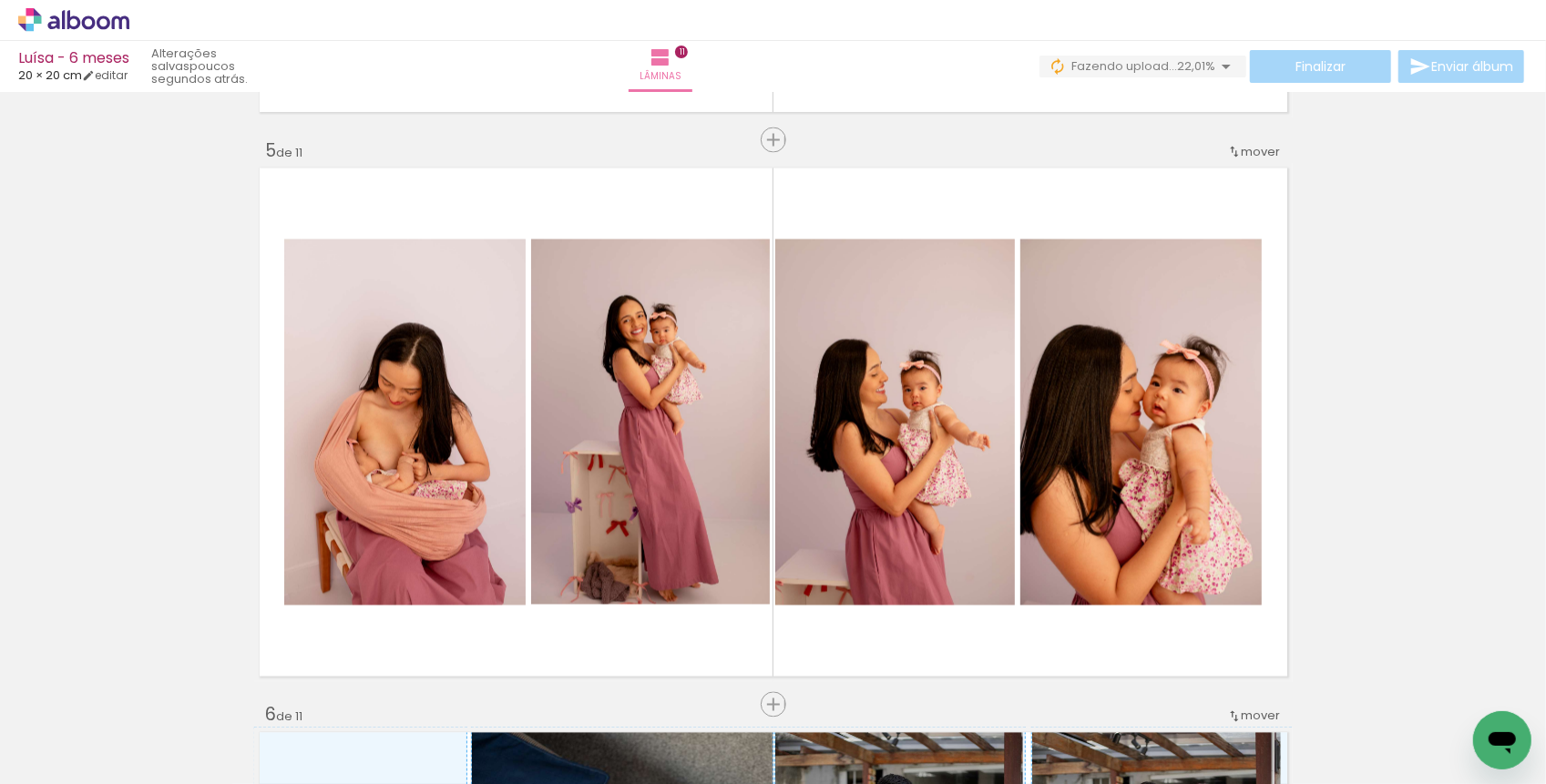
scroll to position [0, 5851]
click at [877, 752] on div at bounding box center [862, 722] width 60 height 90
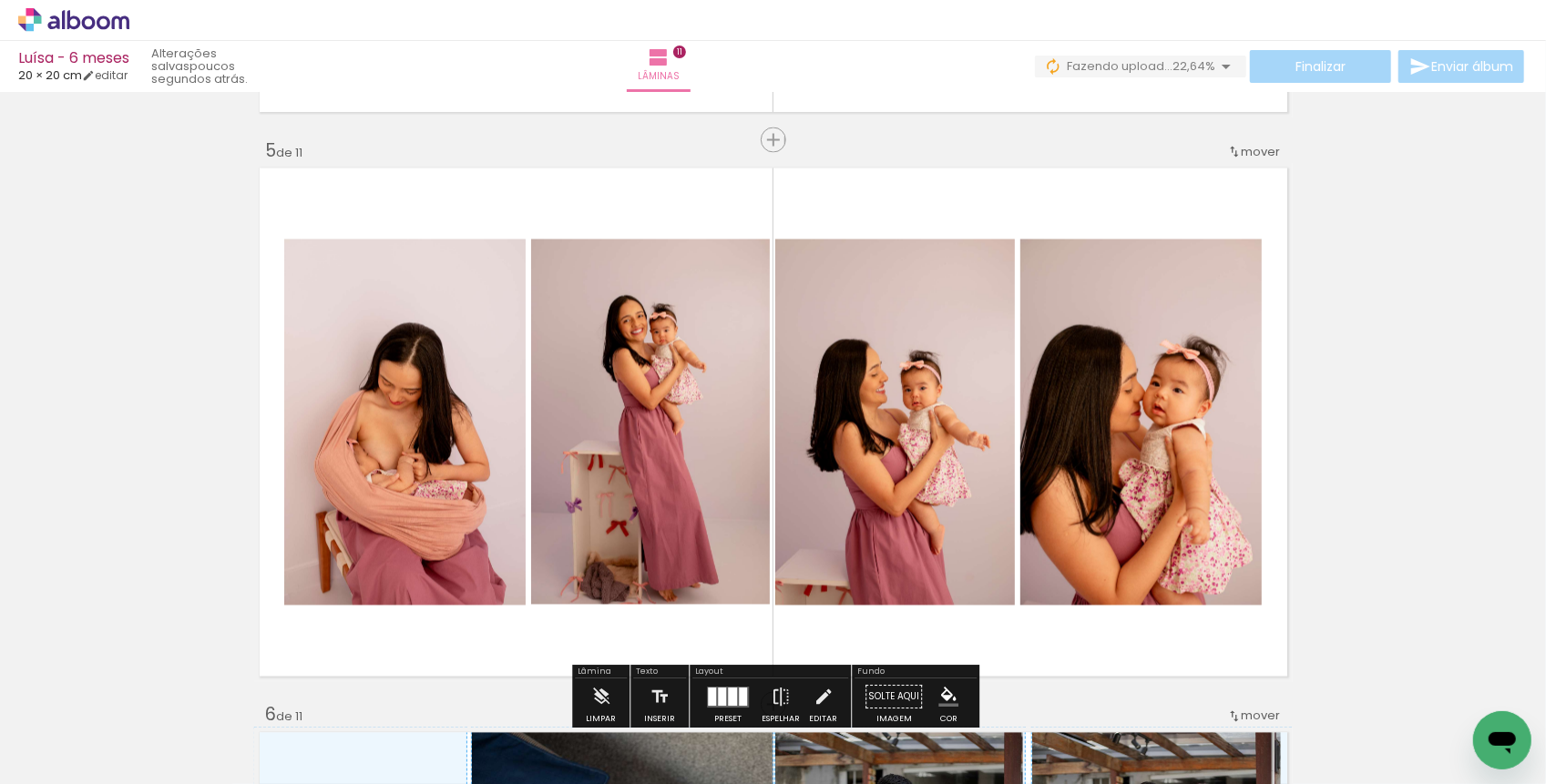
click at [1003, 750] on div at bounding box center [1011, 722] width 60 height 90
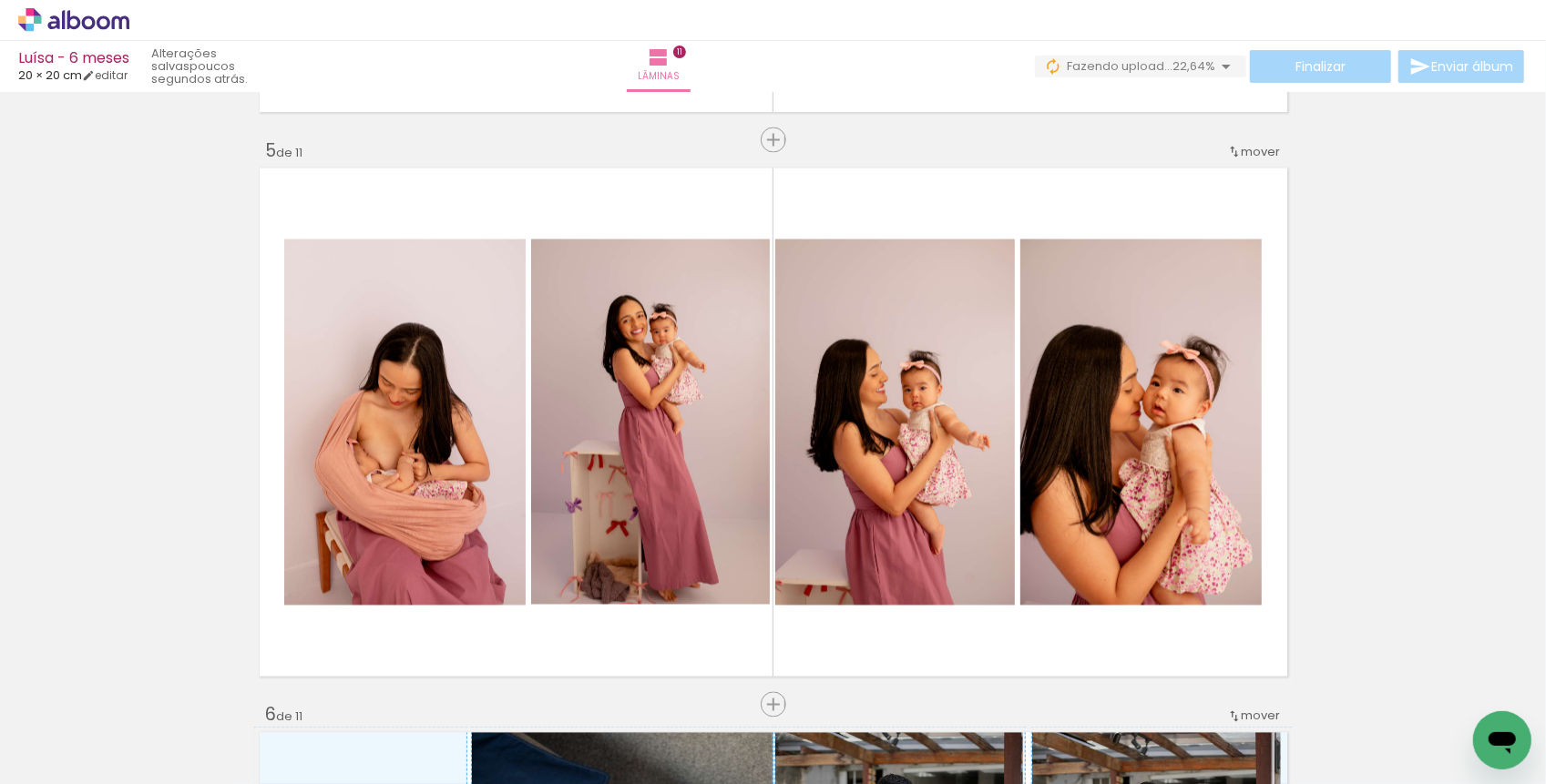
click at [905, 736] on div at bounding box center [909, 722] width 60 height 90
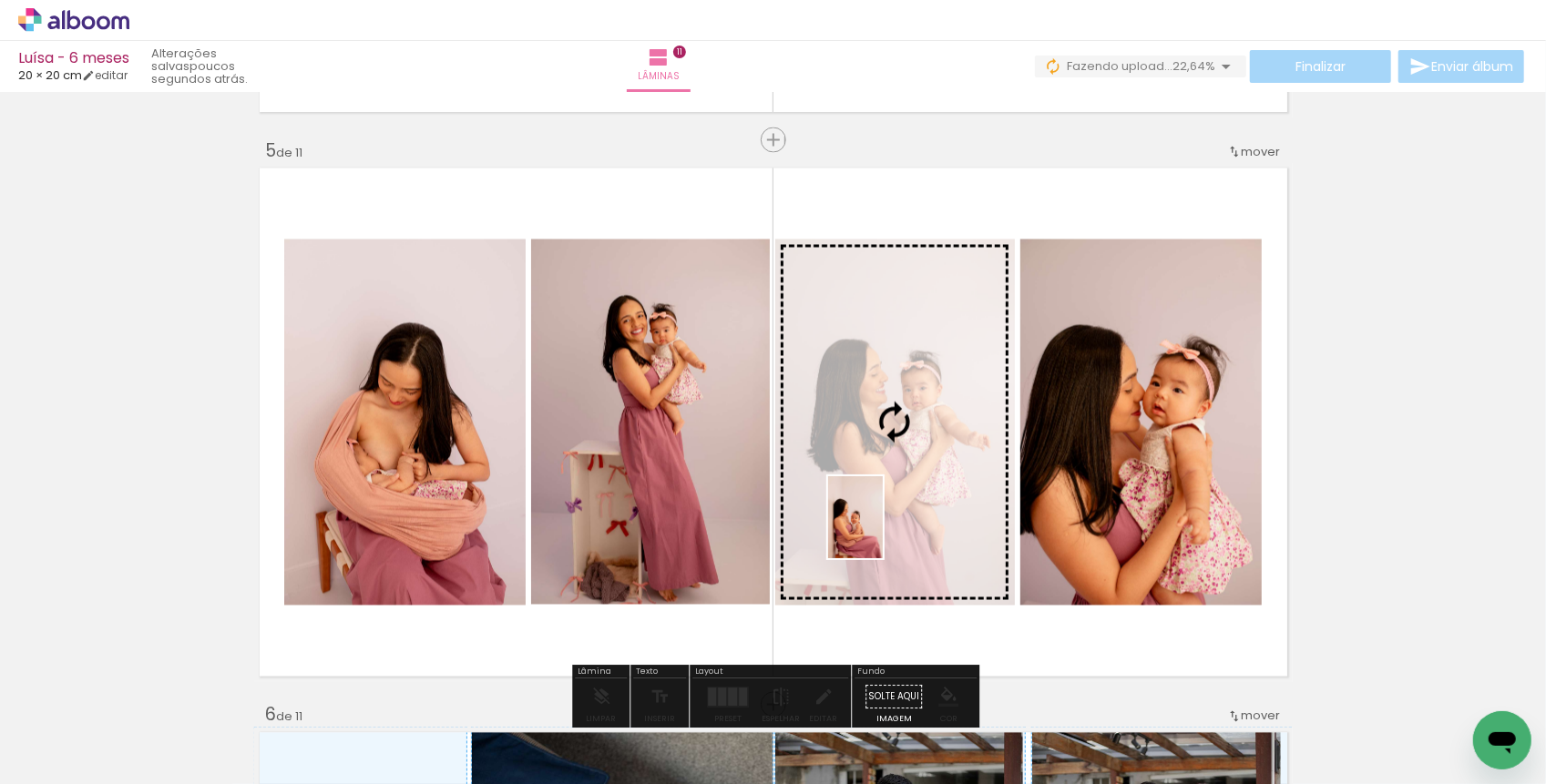
drag, startPoint x: 905, startPoint y: 736, endPoint x: 883, endPoint y: 531, distance: 206.2
click at [883, 531] on quentale-workspace at bounding box center [773, 392] width 1546 height 784
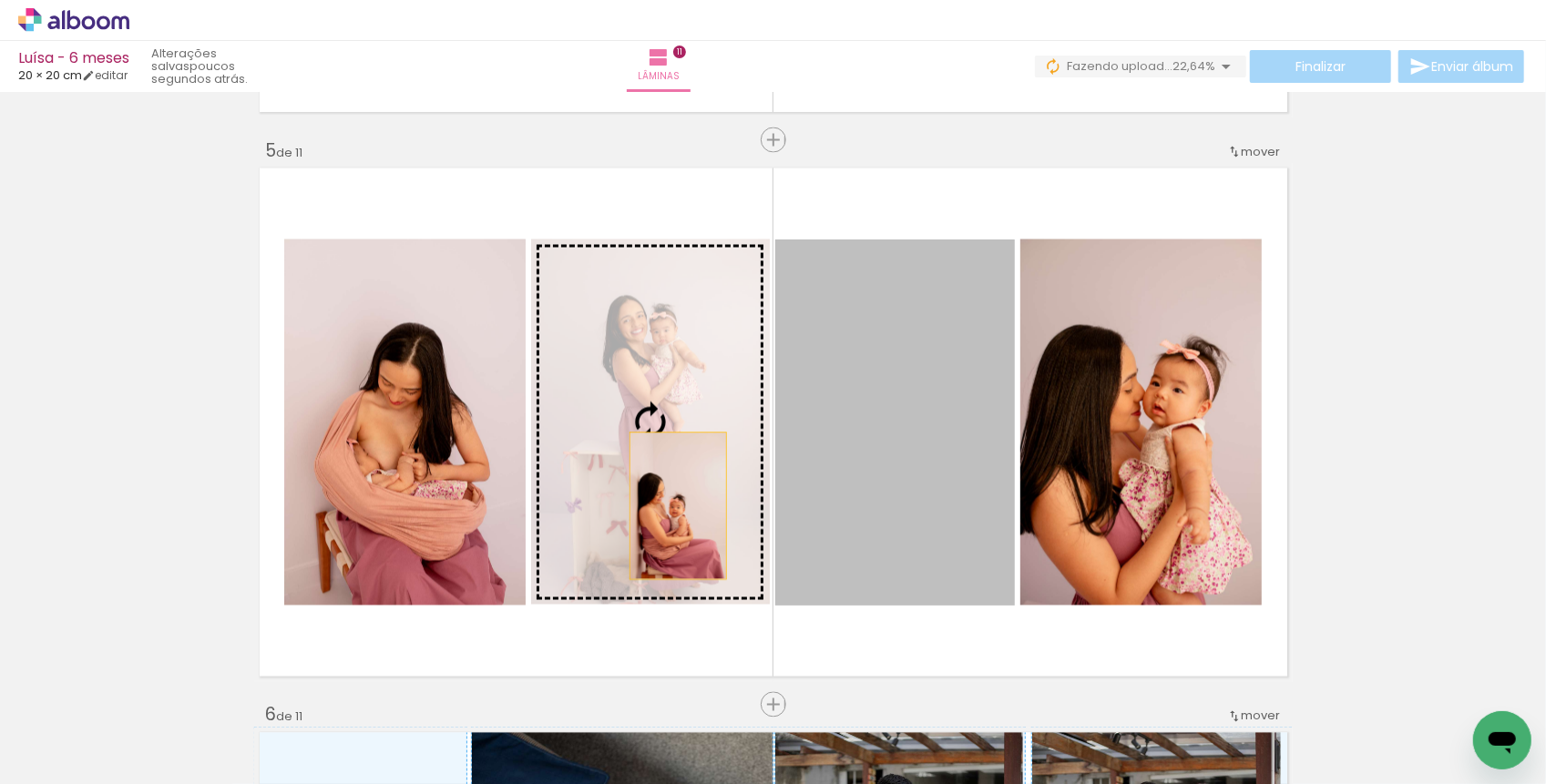
drag, startPoint x: 900, startPoint y: 510, endPoint x: 677, endPoint y: 498, distance: 223.3
click at [0, 0] on slot "Imagem 1 Imagem 2 Imagem 3 Imagem 4" at bounding box center [0, 0] width 0 height 0
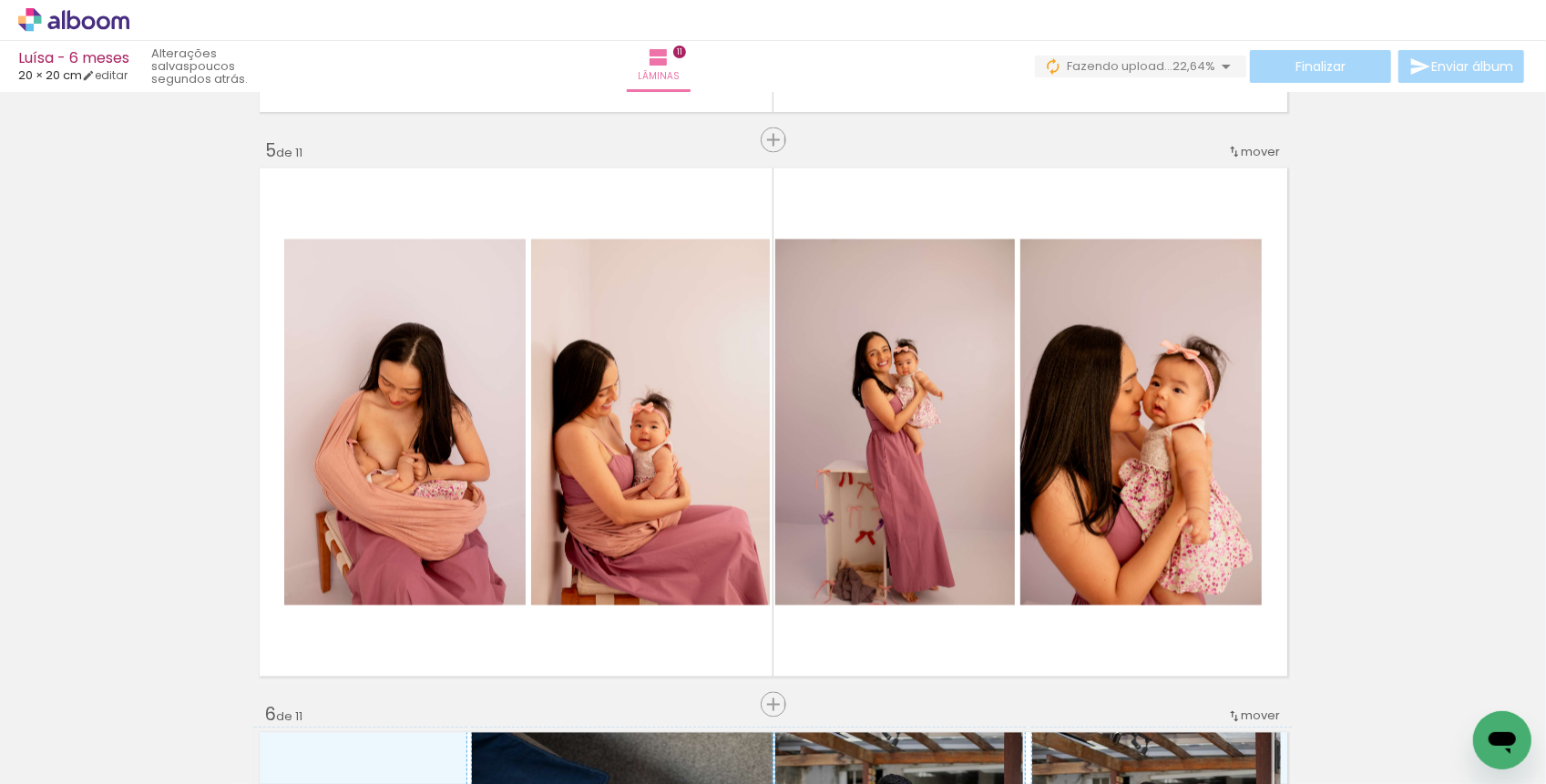
click at [707, 747] on div at bounding box center [706, 722] width 60 height 90
click at [615, 742] on div at bounding box center [603, 722] width 60 height 90
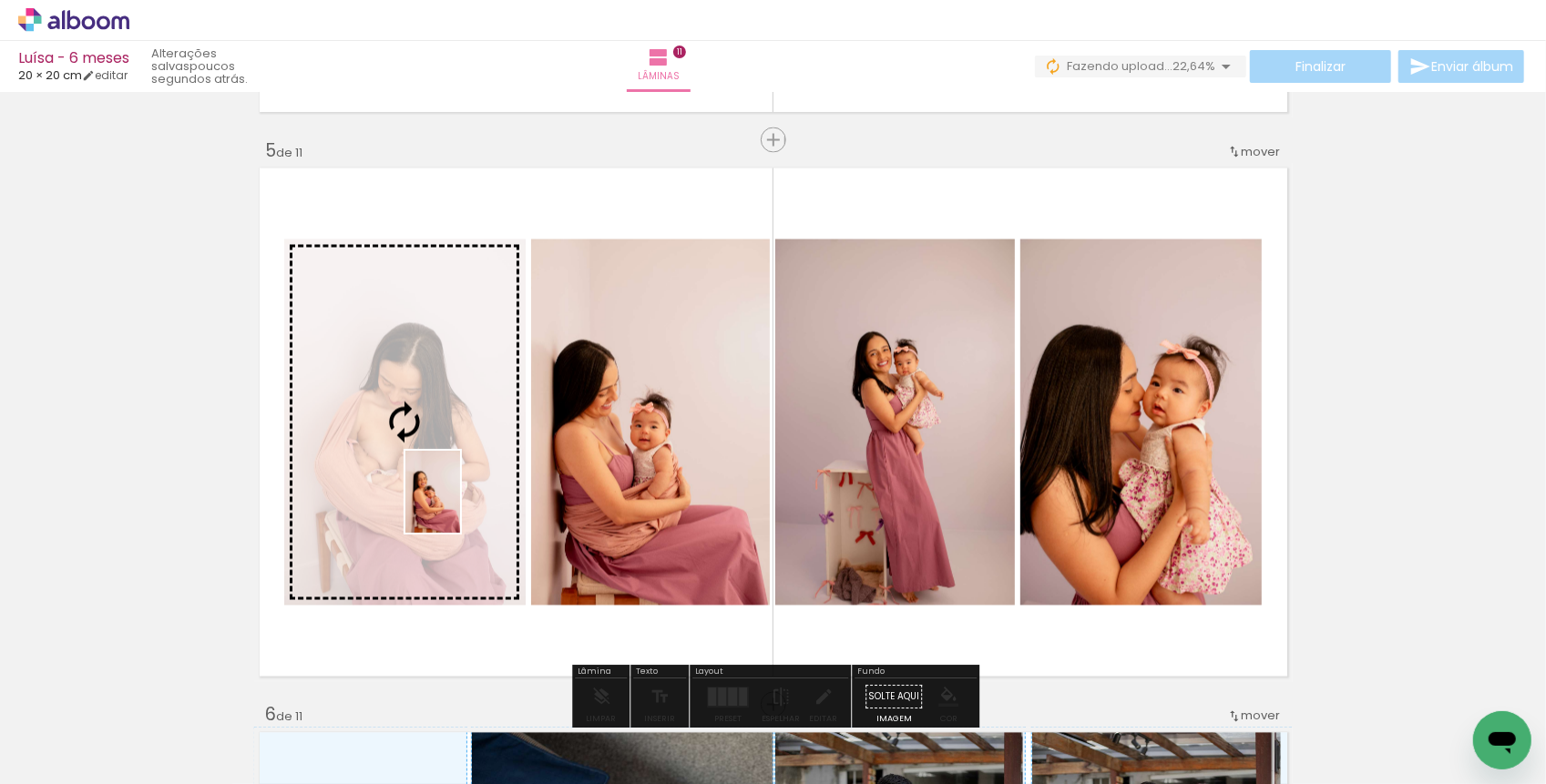
drag, startPoint x: 615, startPoint y: 742, endPoint x: 460, endPoint y: 506, distance: 282.3
click at [460, 506] on quentale-workspace at bounding box center [773, 392] width 1546 height 784
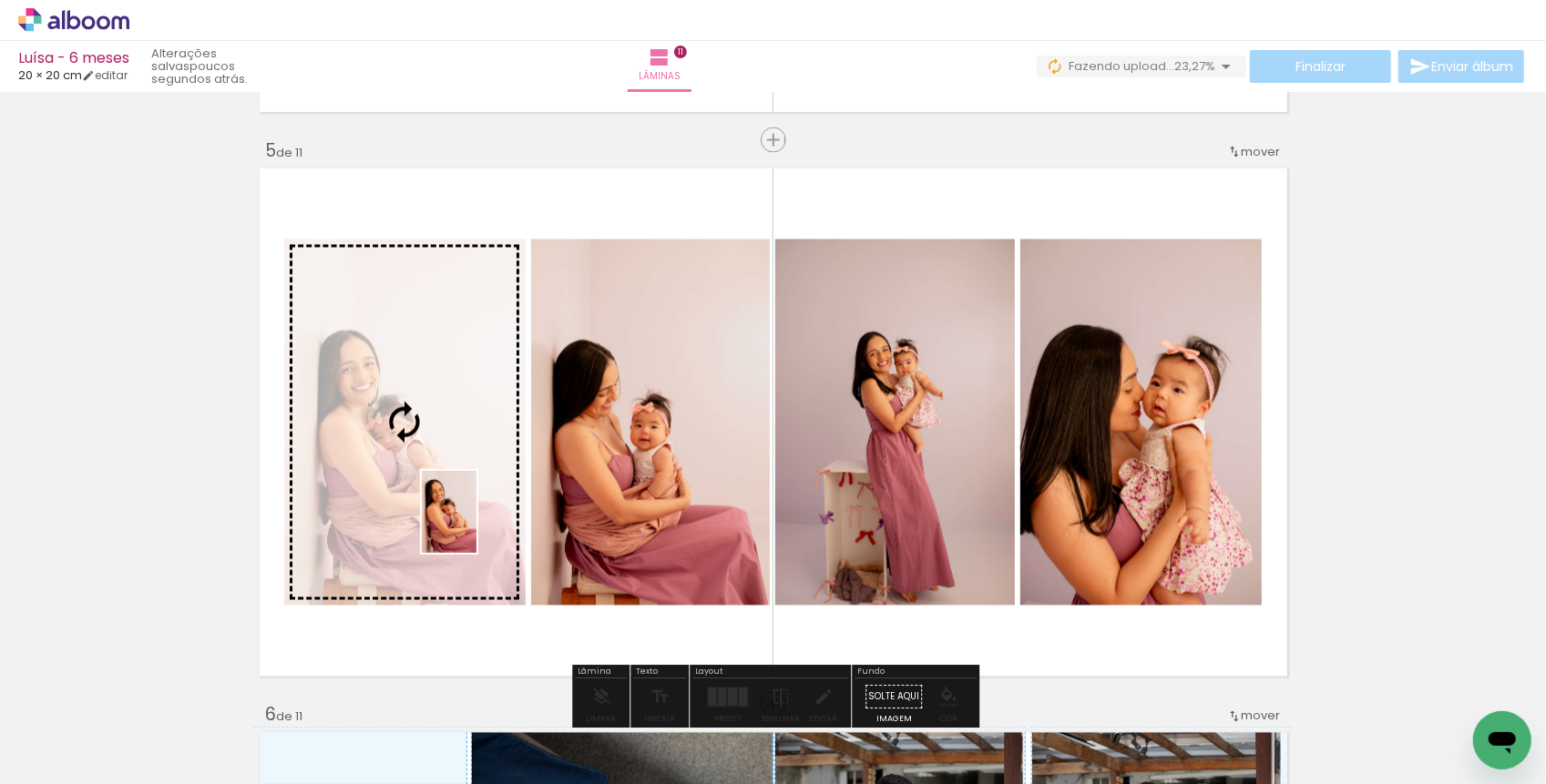
drag, startPoint x: 722, startPoint y: 725, endPoint x: 477, endPoint y: 524, distance: 316.9
click at [477, 524] on quentale-workspace at bounding box center [773, 392] width 1546 height 784
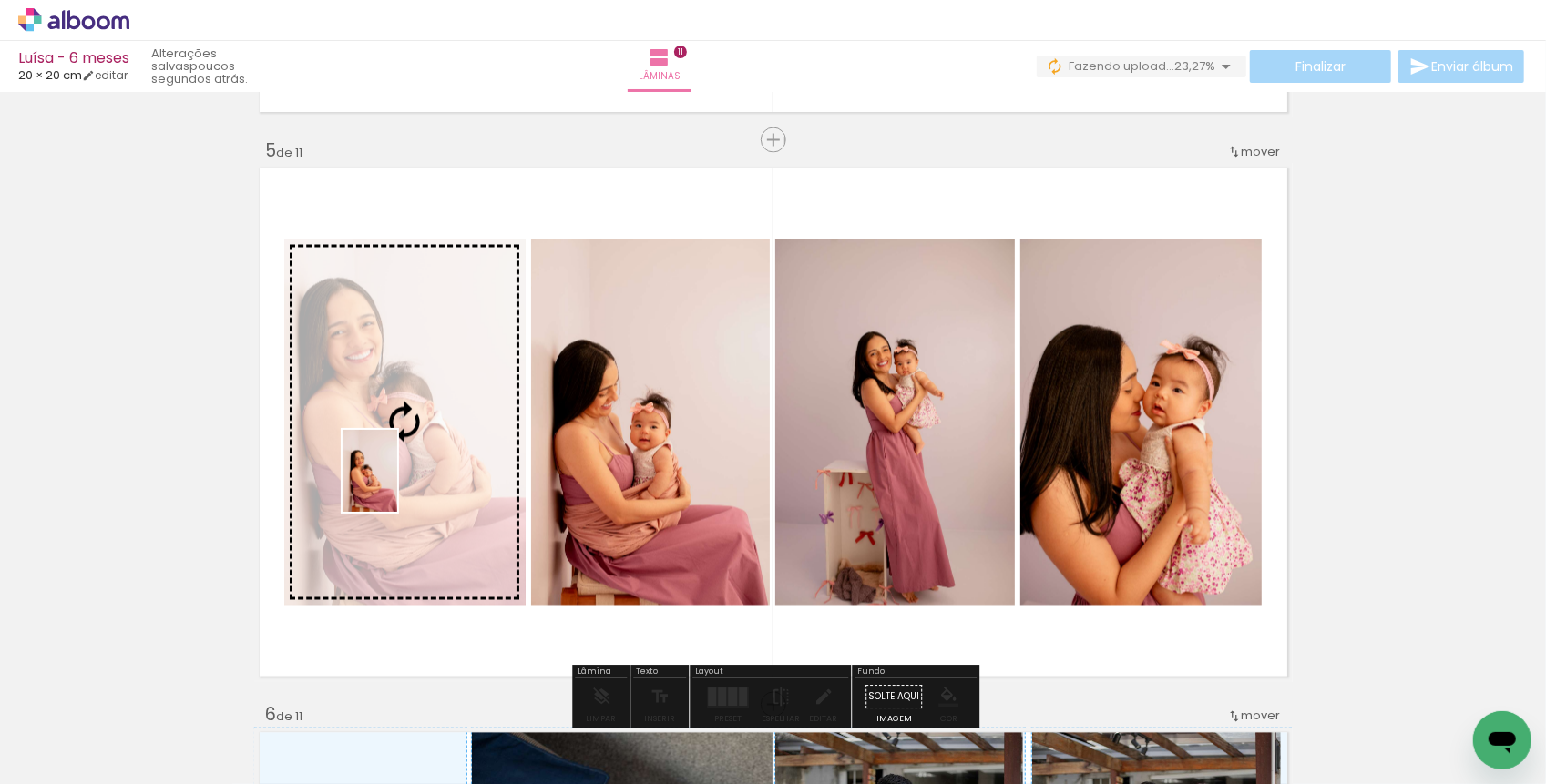
drag, startPoint x: 616, startPoint y: 731, endPoint x: 397, endPoint y: 476, distance: 336.1
click at [397, 478] on quentale-workspace at bounding box center [773, 392] width 1546 height 784
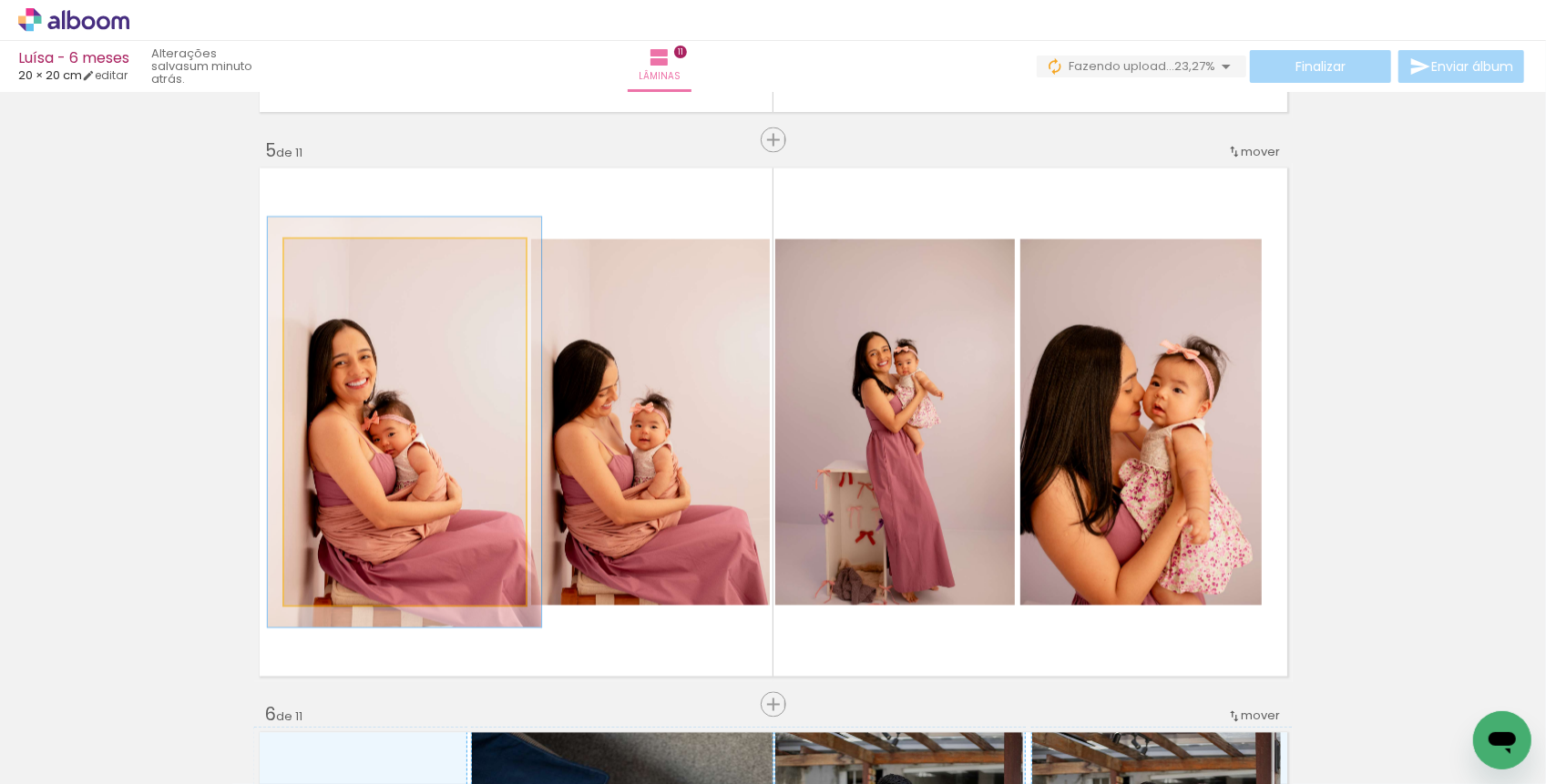
type paper-slider "112"
click at [333, 260] on div at bounding box center [334, 258] width 16 height 16
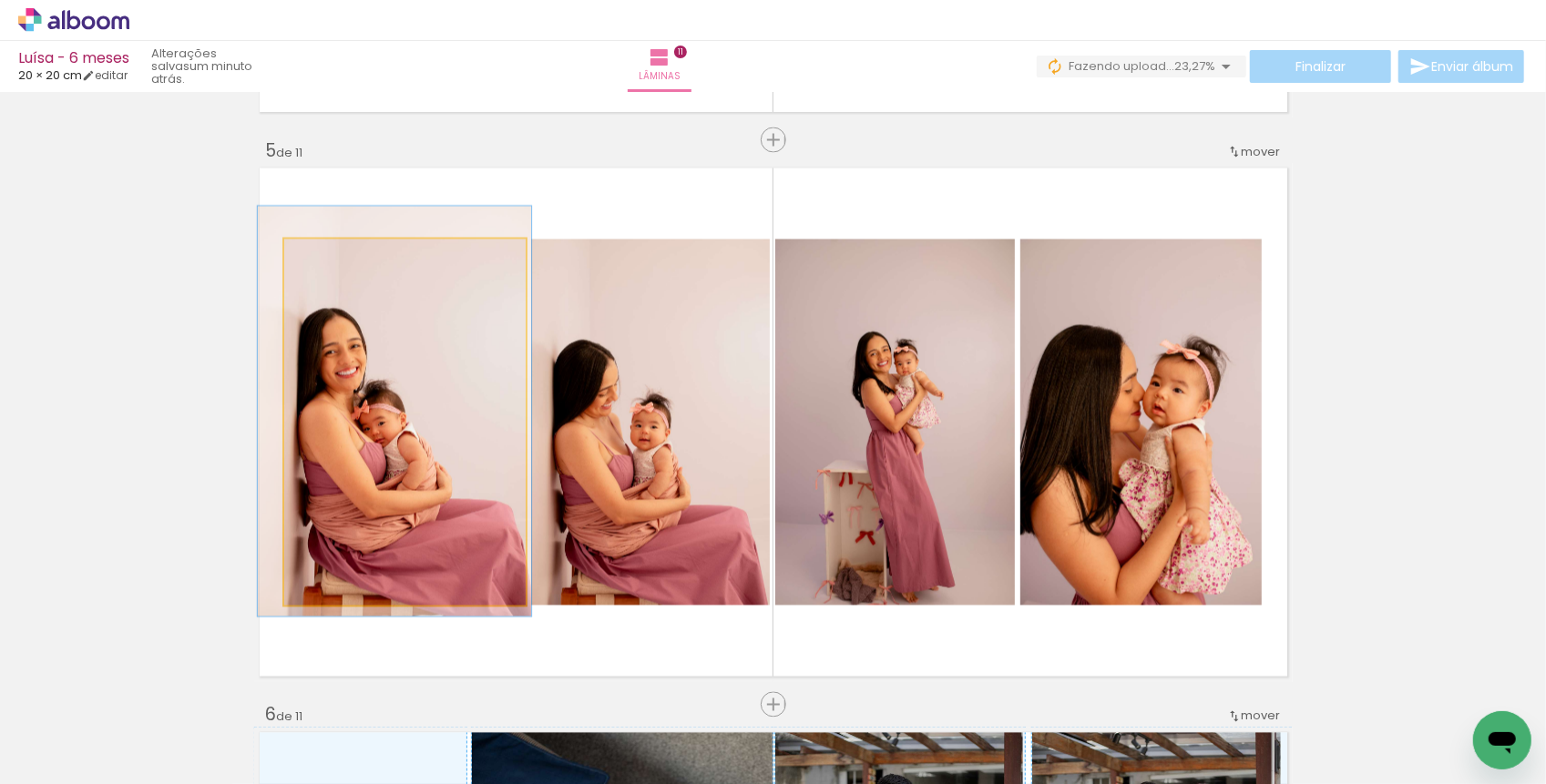
drag, startPoint x: 345, startPoint y: 435, endPoint x: 335, endPoint y: 423, distance: 15.6
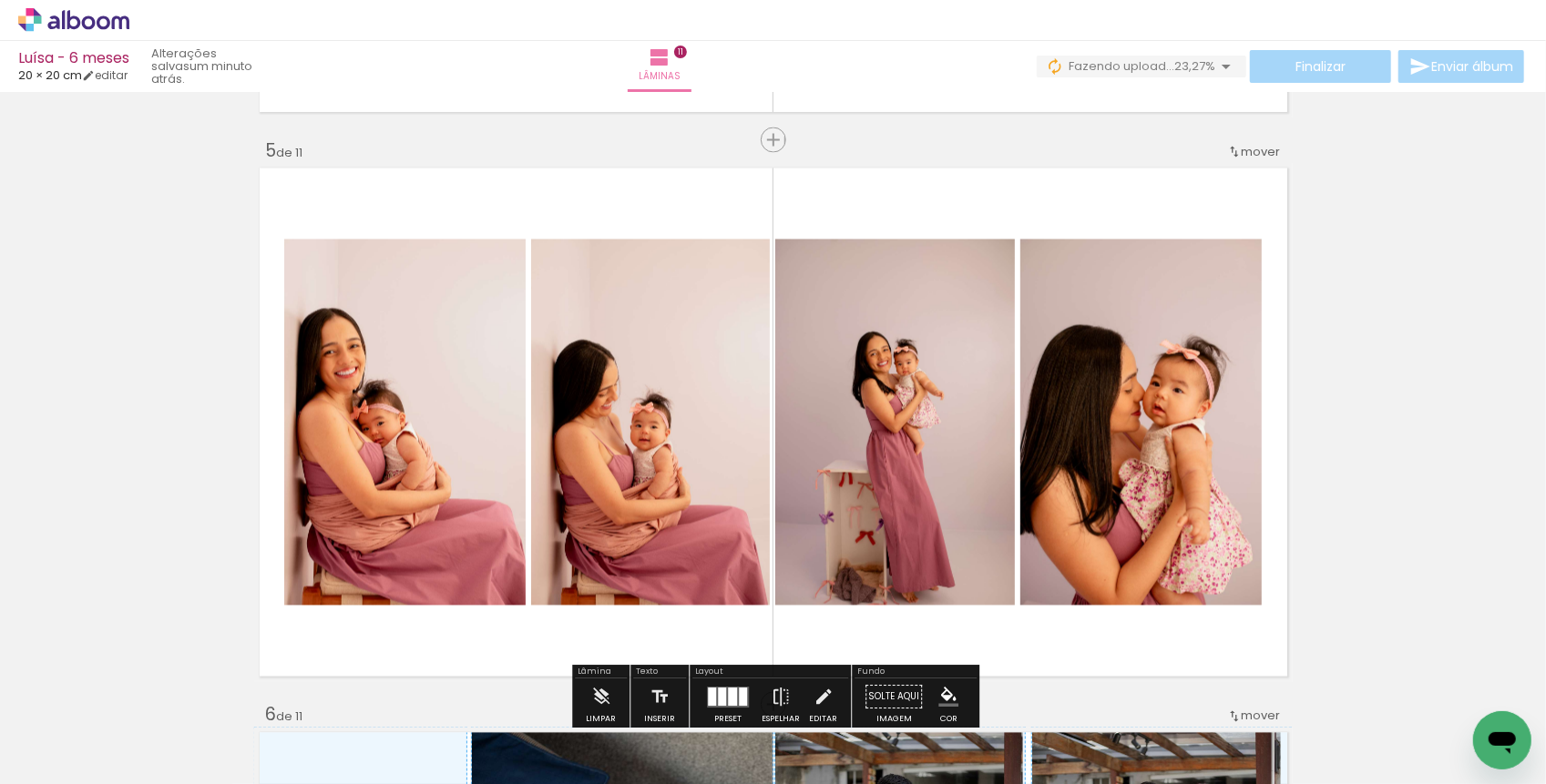
click at [485, 643] on quentale-layouter "Imagem 1 Imagem 2 Imagem 3 Imagem 4" at bounding box center [773, 422] width 1038 height 519
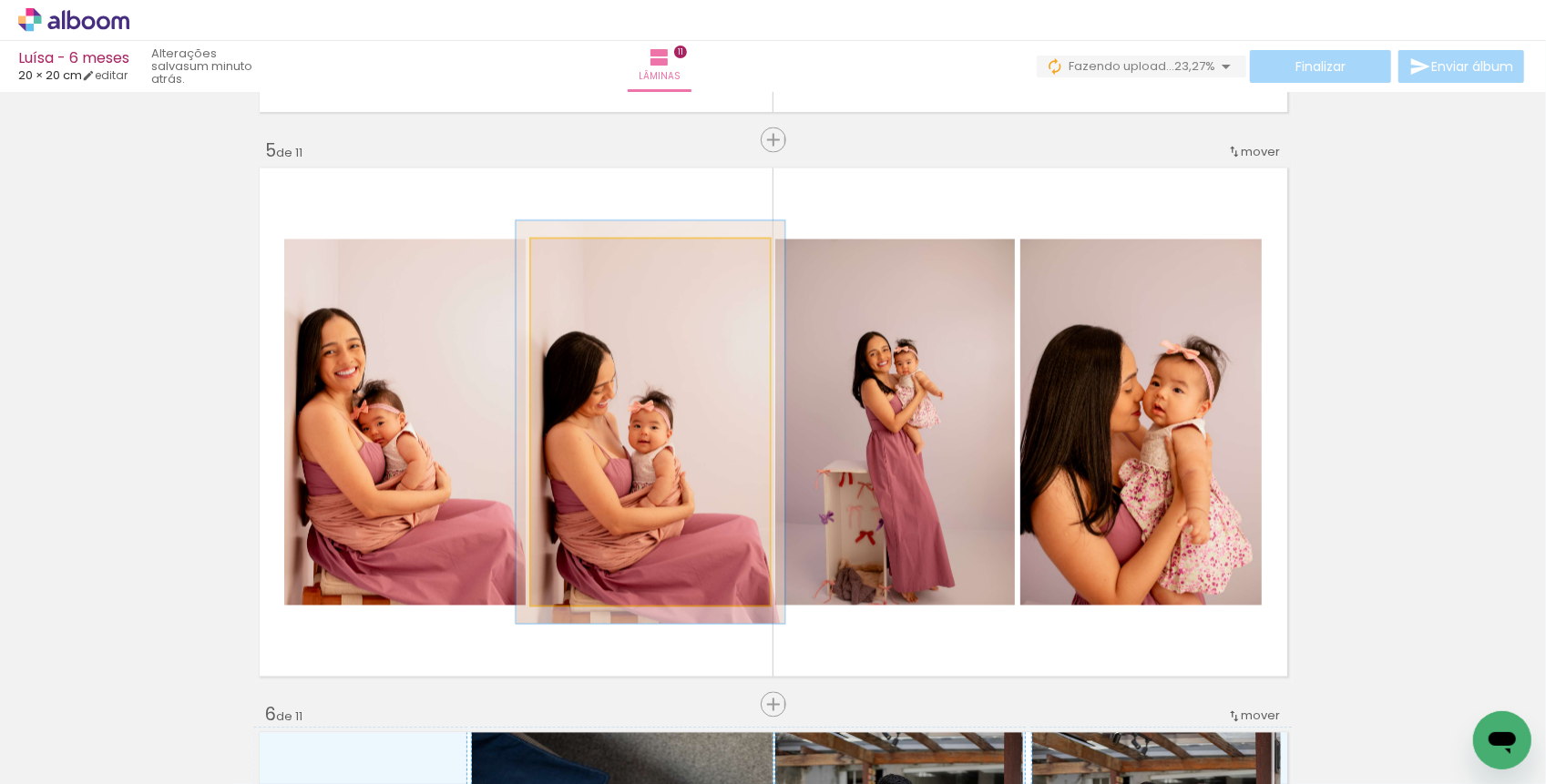
type paper-slider "110"
click at [584, 263] on div at bounding box center [579, 259] width 29 height 29
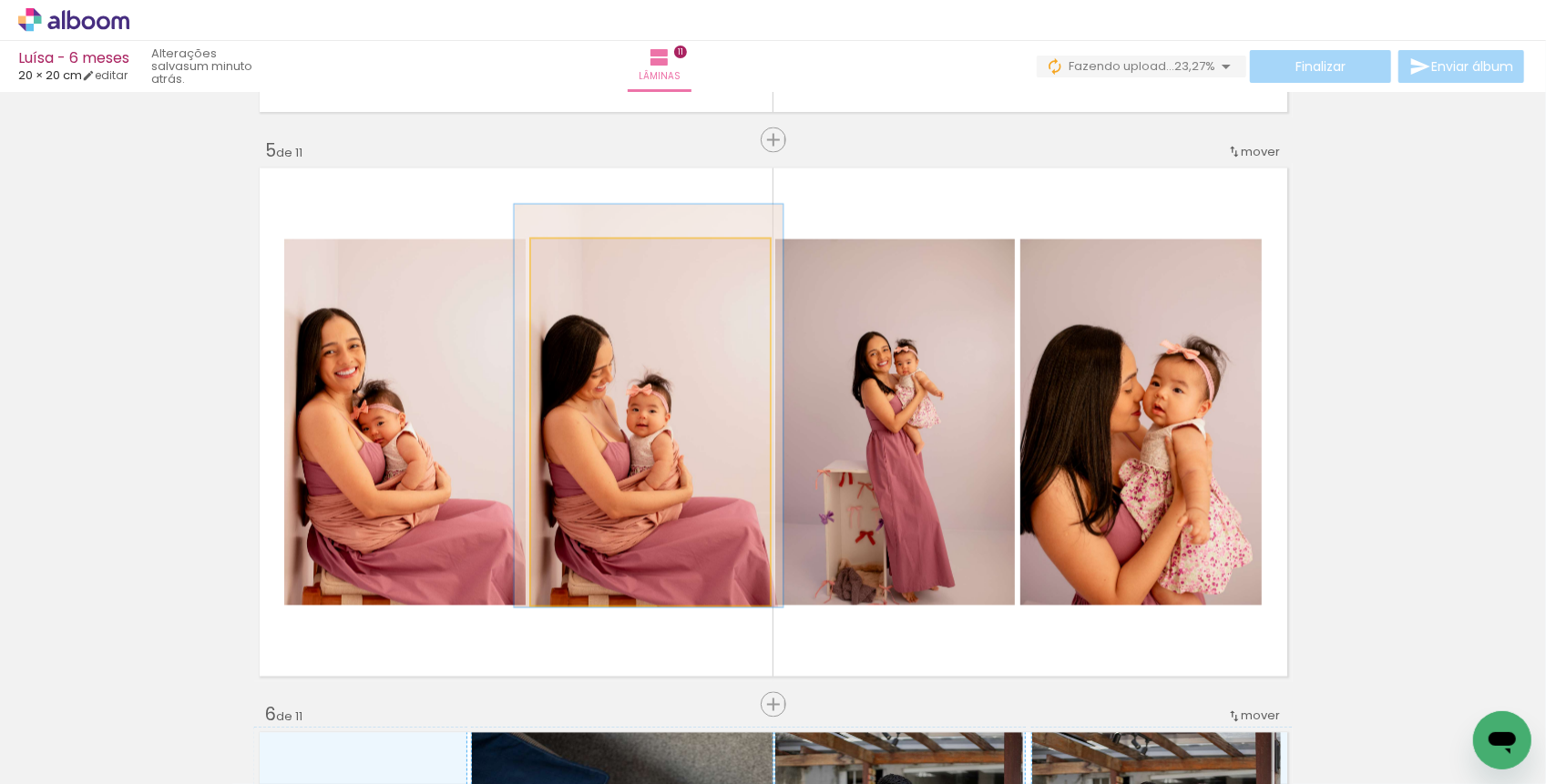
drag, startPoint x: 582, startPoint y: 429, endPoint x: 580, endPoint y: 412, distance: 17.1
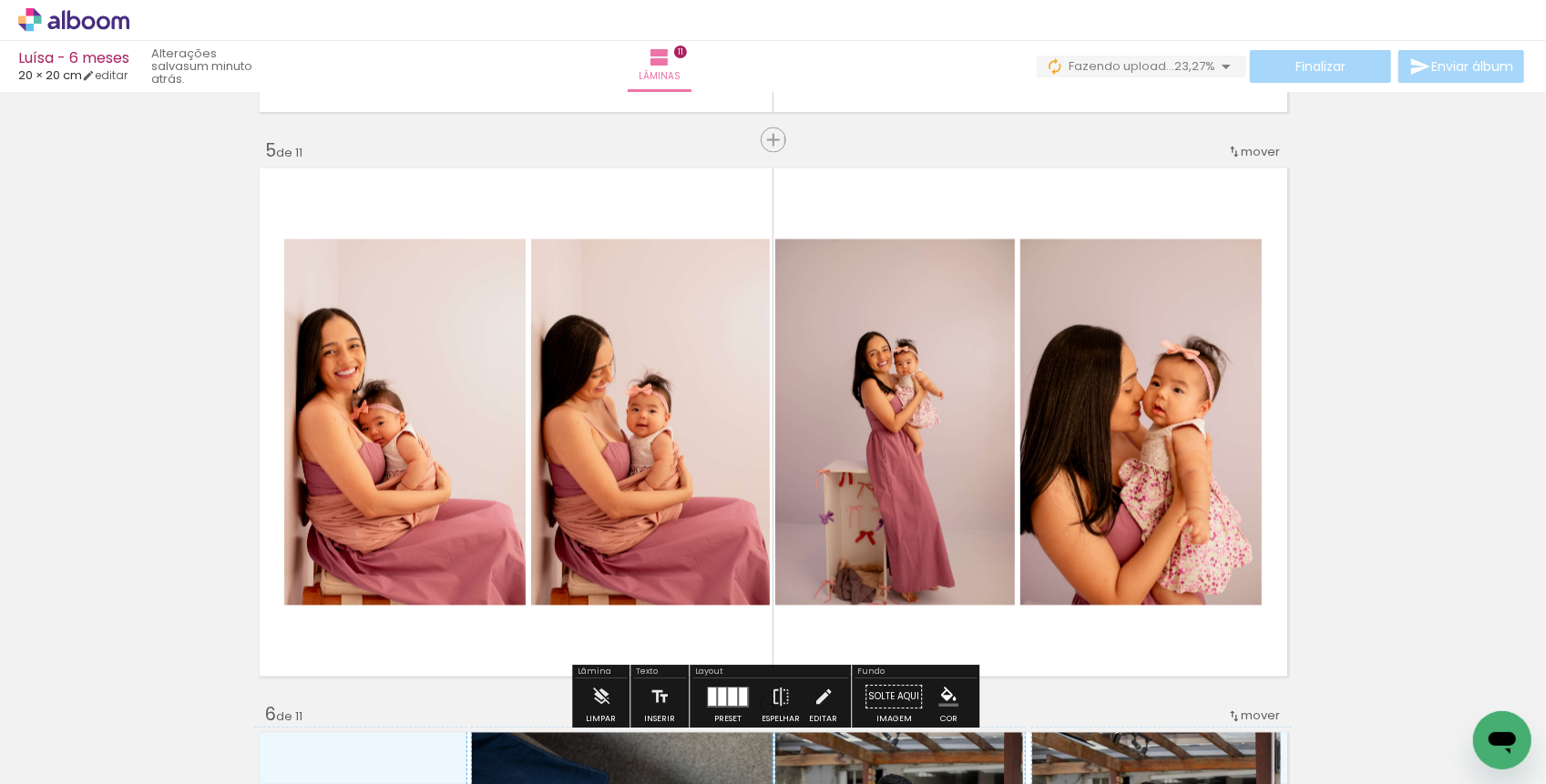
click at [644, 648] on quentale-layouter "Imagem 1 Imagem 2 Imagem 3 Imagem 4" at bounding box center [773, 422] width 1038 height 519
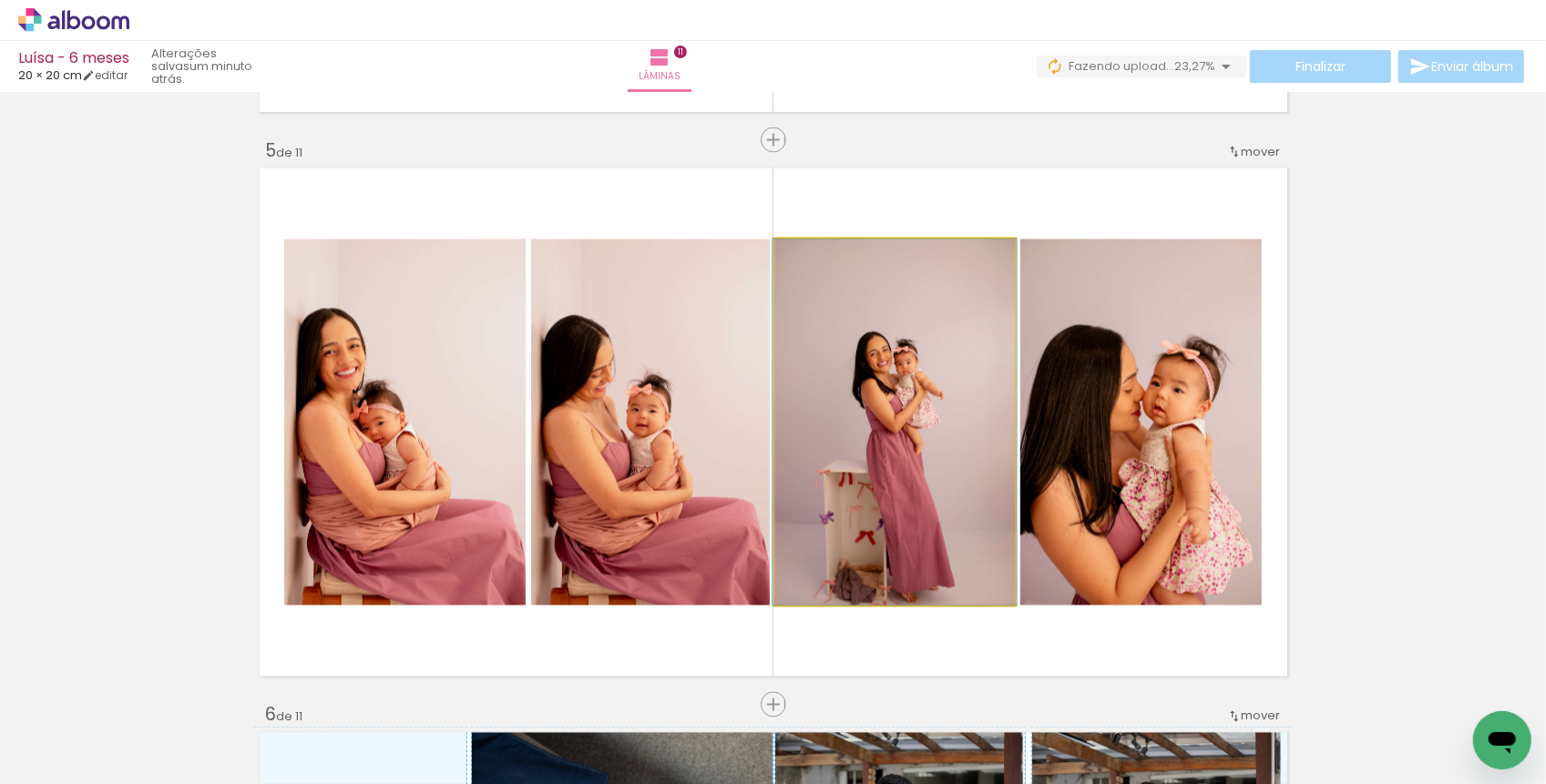
click at [945, 455] on quentale-photo "Imagem 4" at bounding box center [895, 422] width 240 height 366
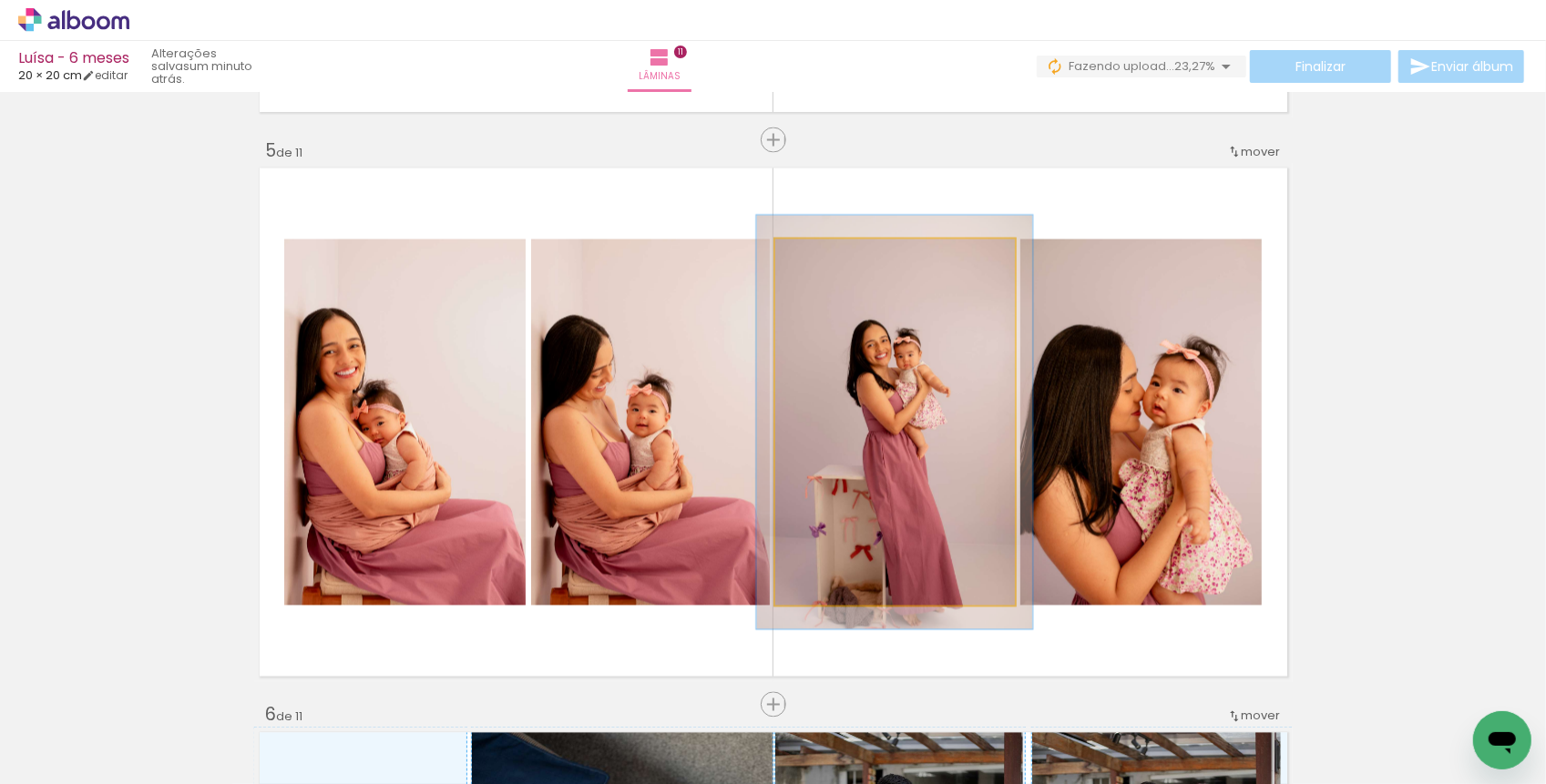
type paper-slider "113"
click at [829, 254] on div at bounding box center [825, 258] width 16 height 16
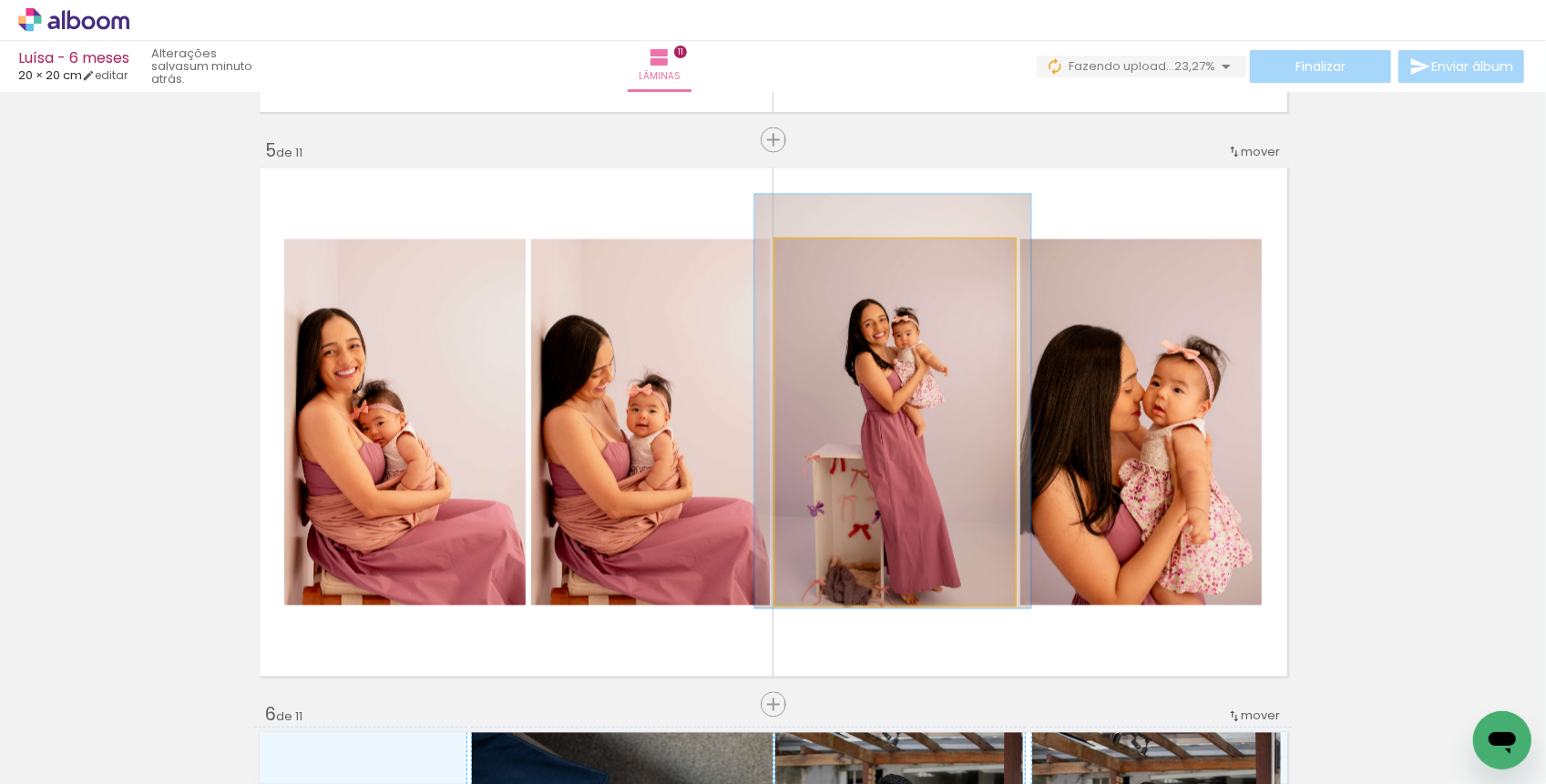
drag, startPoint x: 849, startPoint y: 395, endPoint x: 847, endPoint y: 375, distance: 20.1
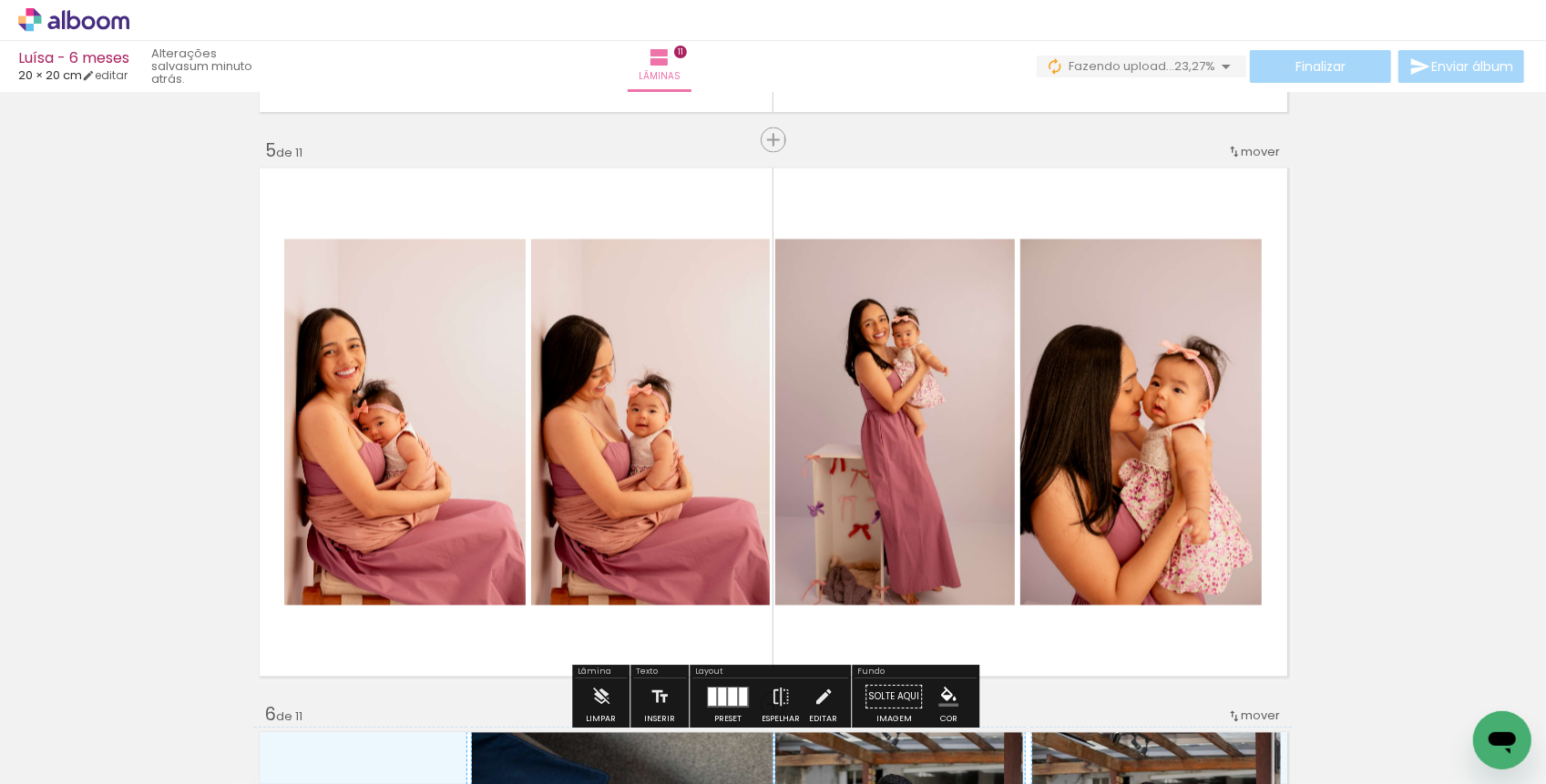
click at [924, 636] on quentale-layouter "Imagem 1 Imagem 2 Imagem 3 Imagem 4" at bounding box center [773, 422] width 1038 height 519
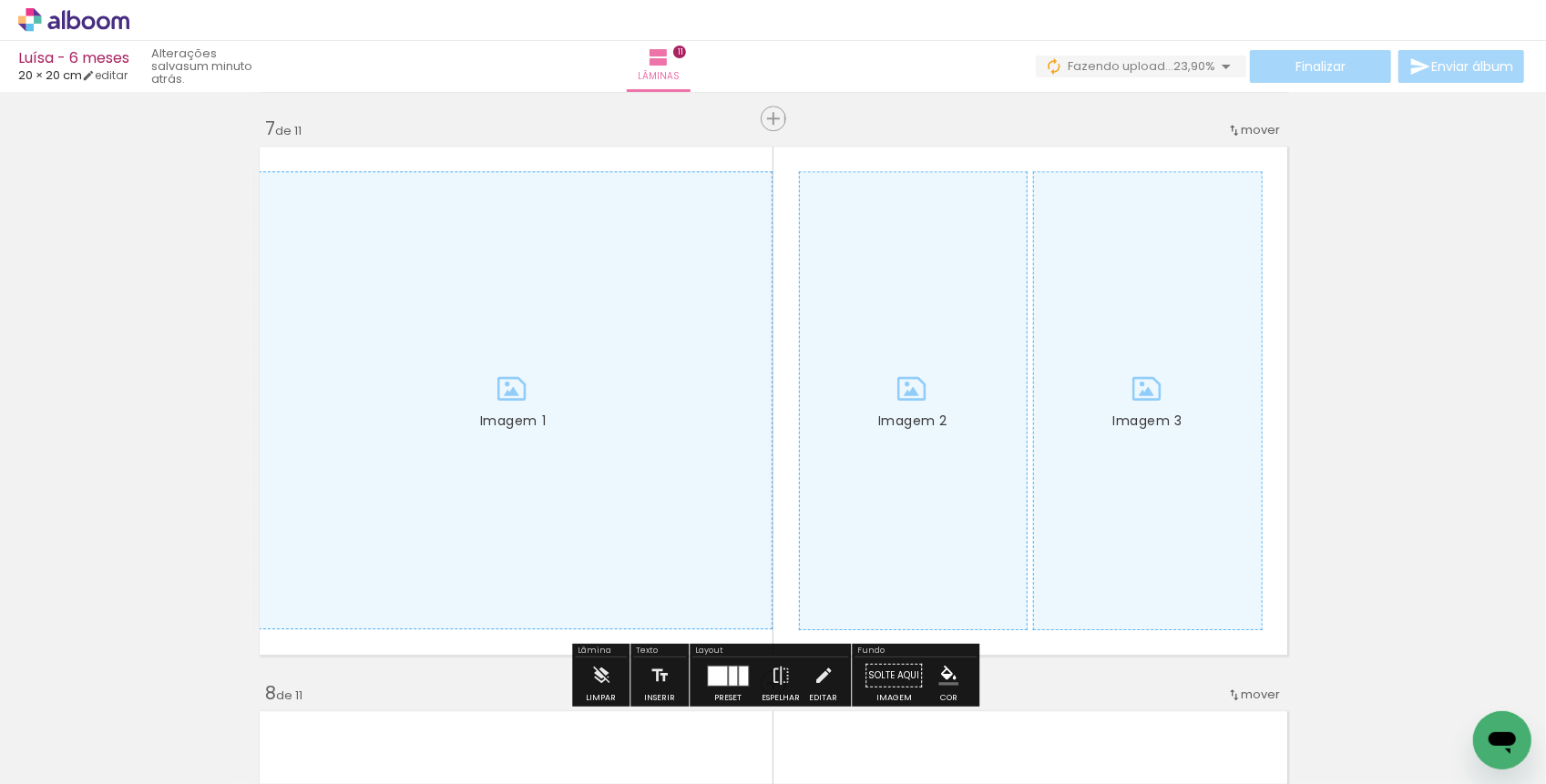
scroll to position [3407, 0]
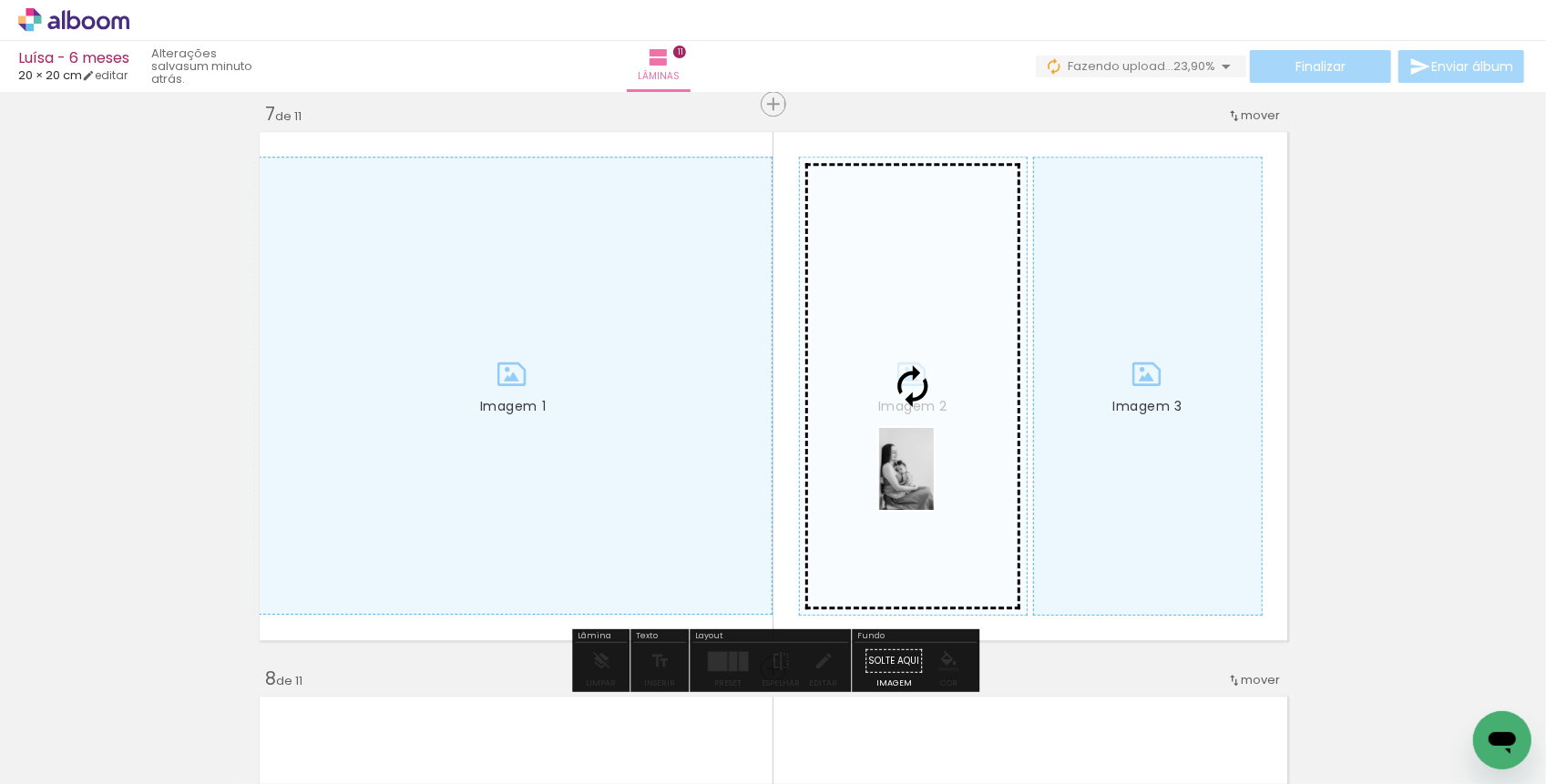
drag, startPoint x: 1114, startPoint y: 746, endPoint x: 934, endPoint y: 479, distance: 322.0
click at [934, 479] on quentale-workspace at bounding box center [773, 392] width 1546 height 784
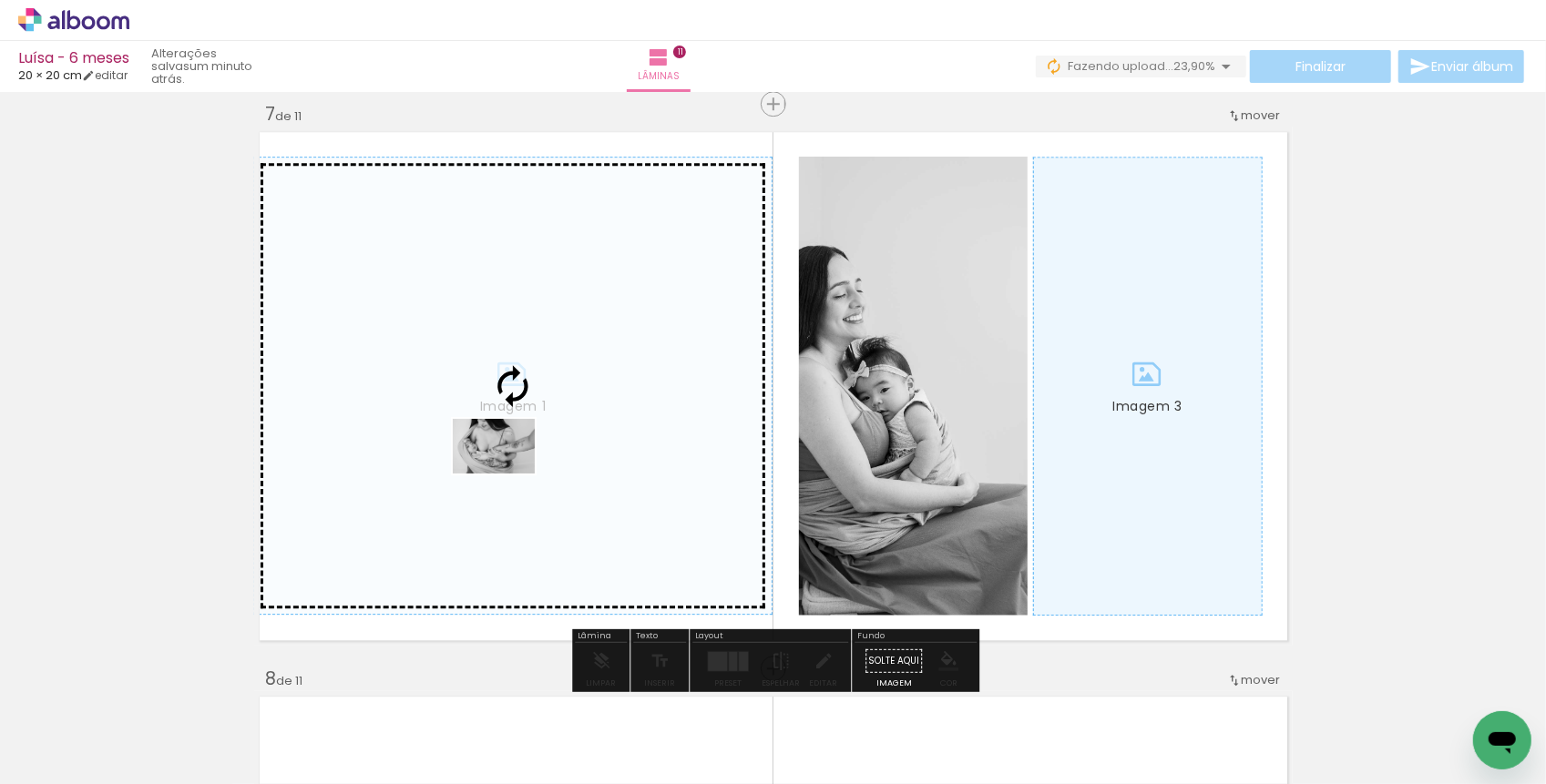
drag, startPoint x: 397, startPoint y: 730, endPoint x: 508, endPoint y: 474, distance: 279.0
click at [508, 474] on quentale-workspace at bounding box center [773, 392] width 1546 height 784
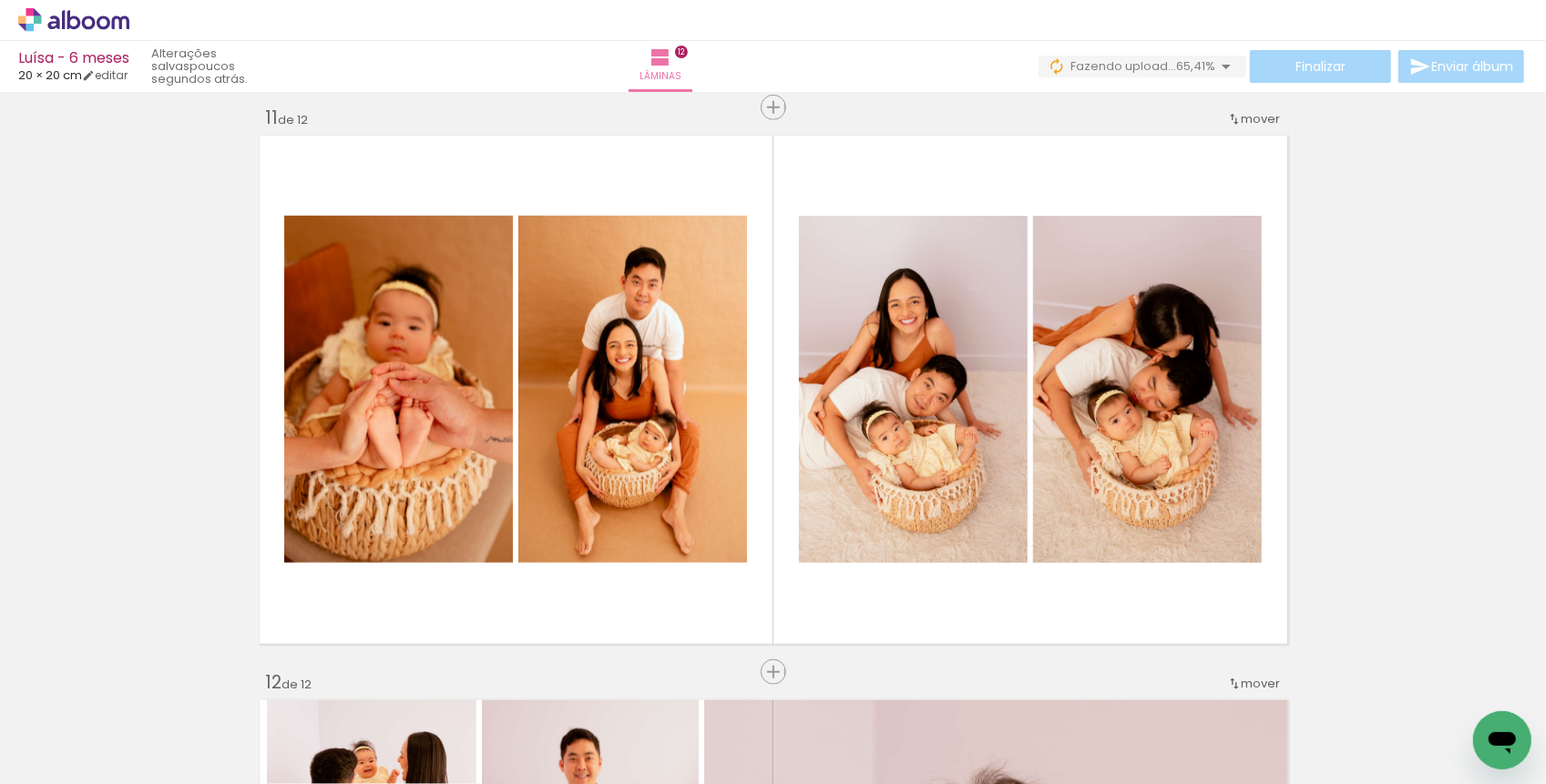
scroll to position [5664, 0]
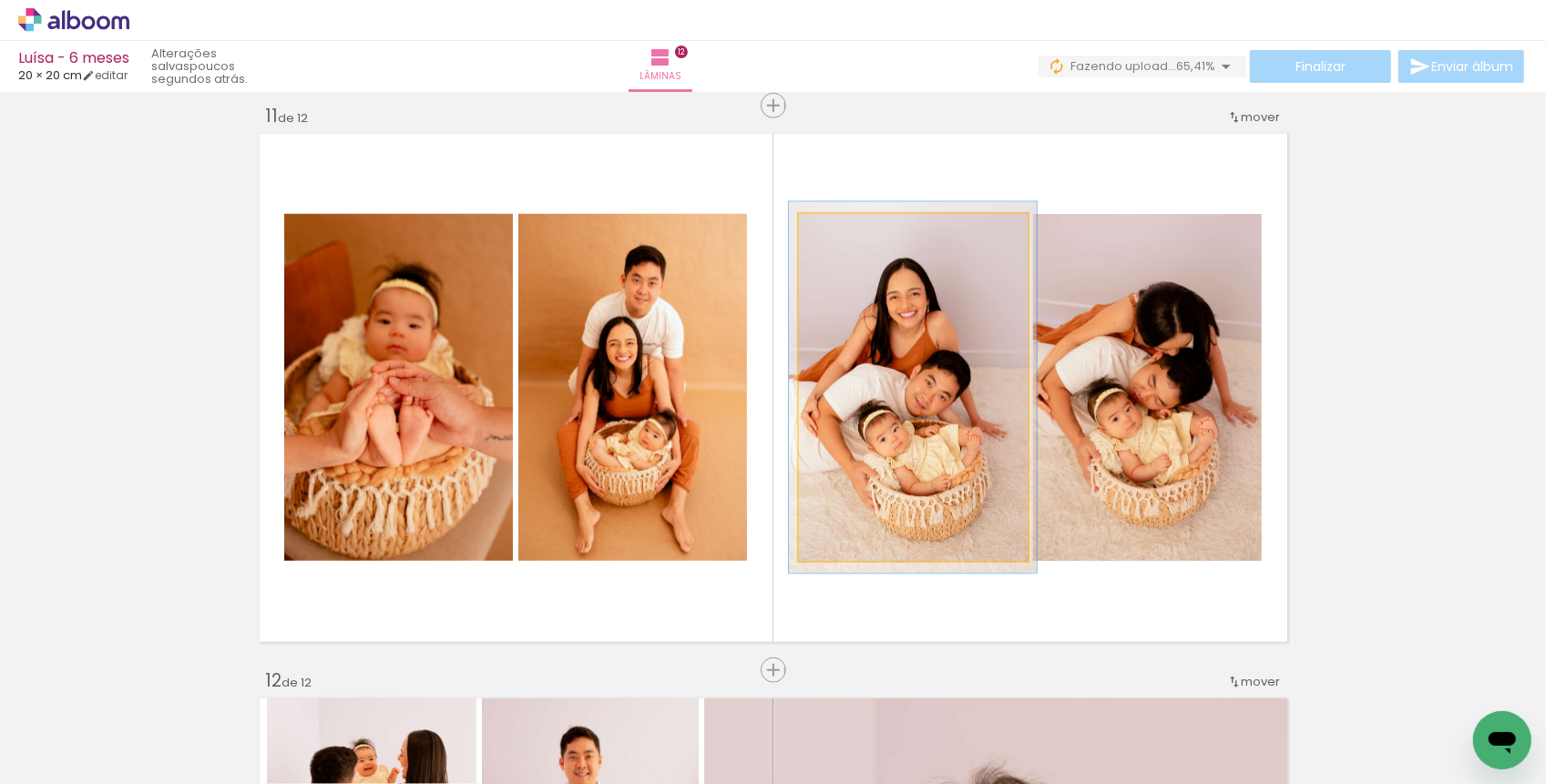
type paper-slider "107"
click at [848, 229] on div at bounding box center [845, 233] width 16 height 16
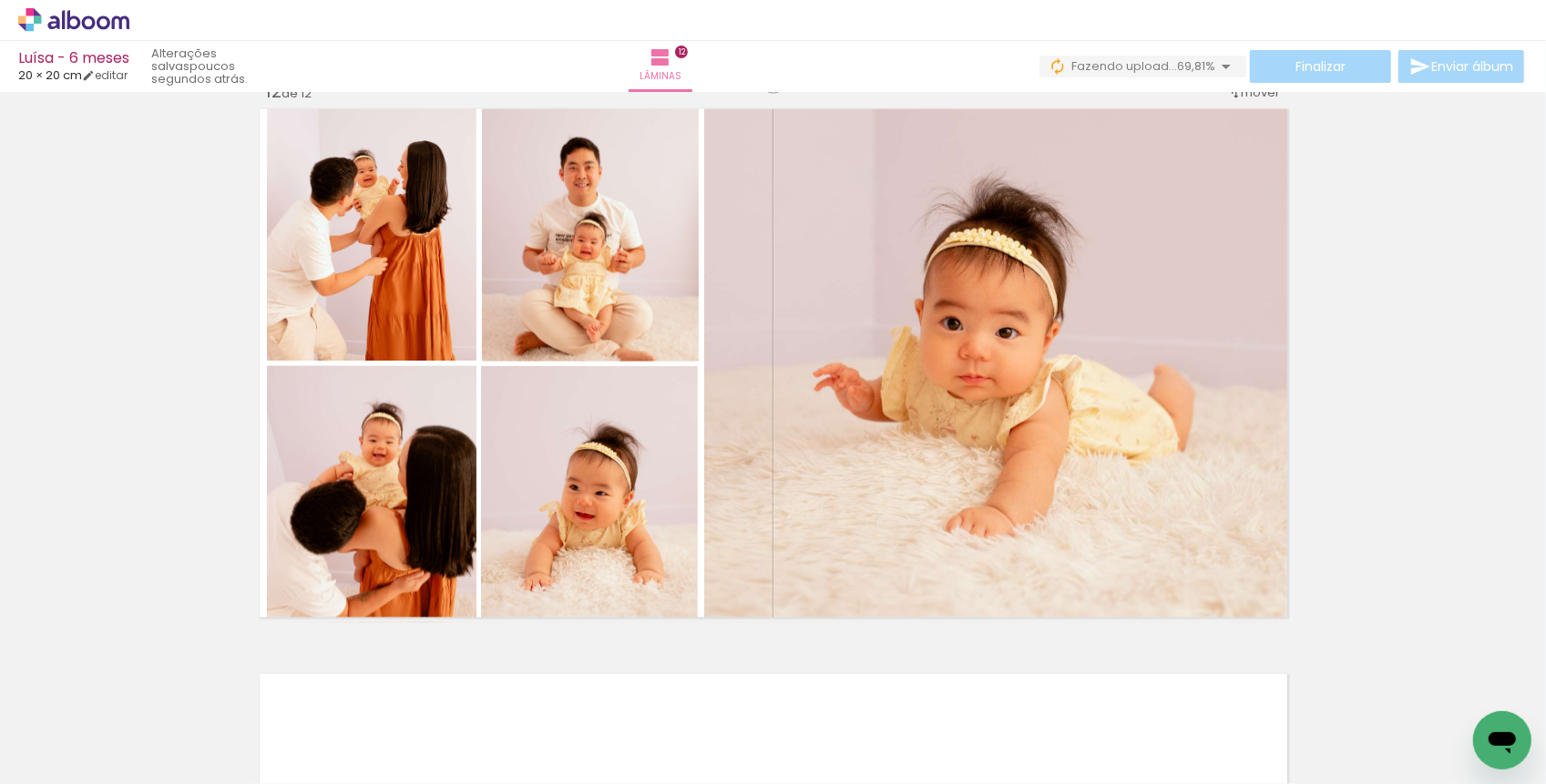
scroll to position [6250, 0]
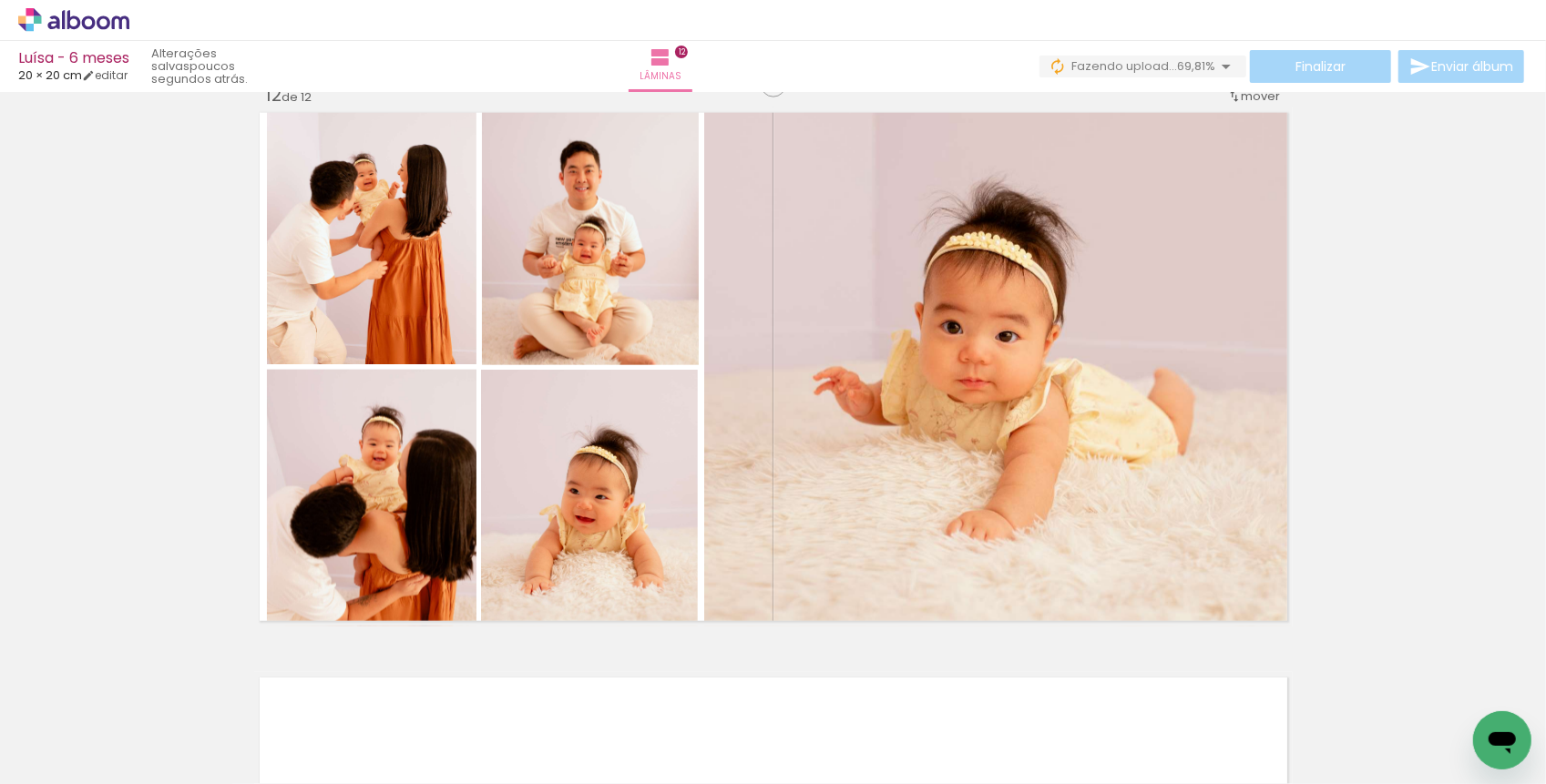
click at [1121, 66] on span "Fazendo upload..." at bounding box center [1124, 66] width 106 height 17
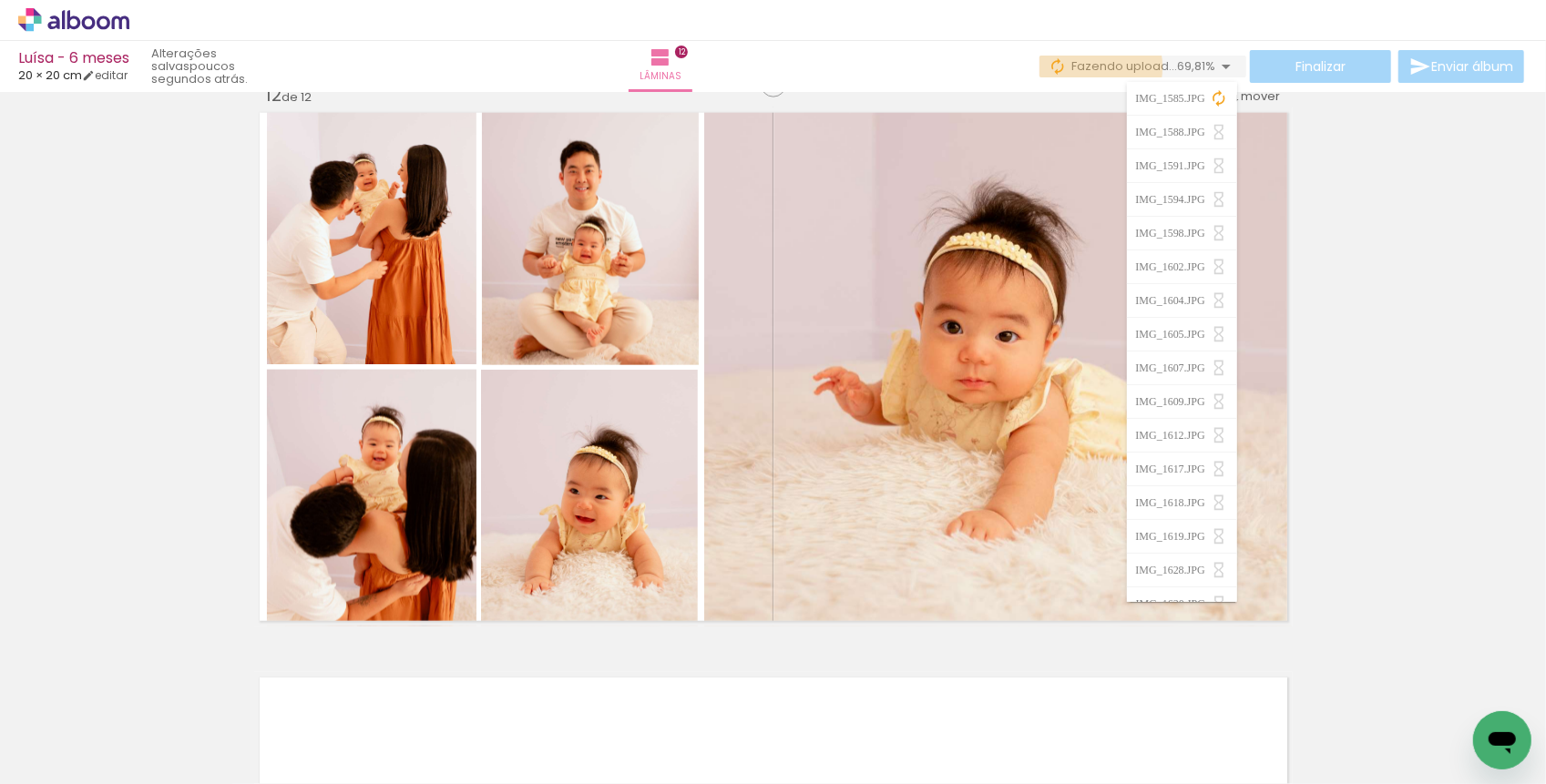
click at [1082, 67] on span "Fazendo upload..." at bounding box center [1124, 66] width 106 height 17
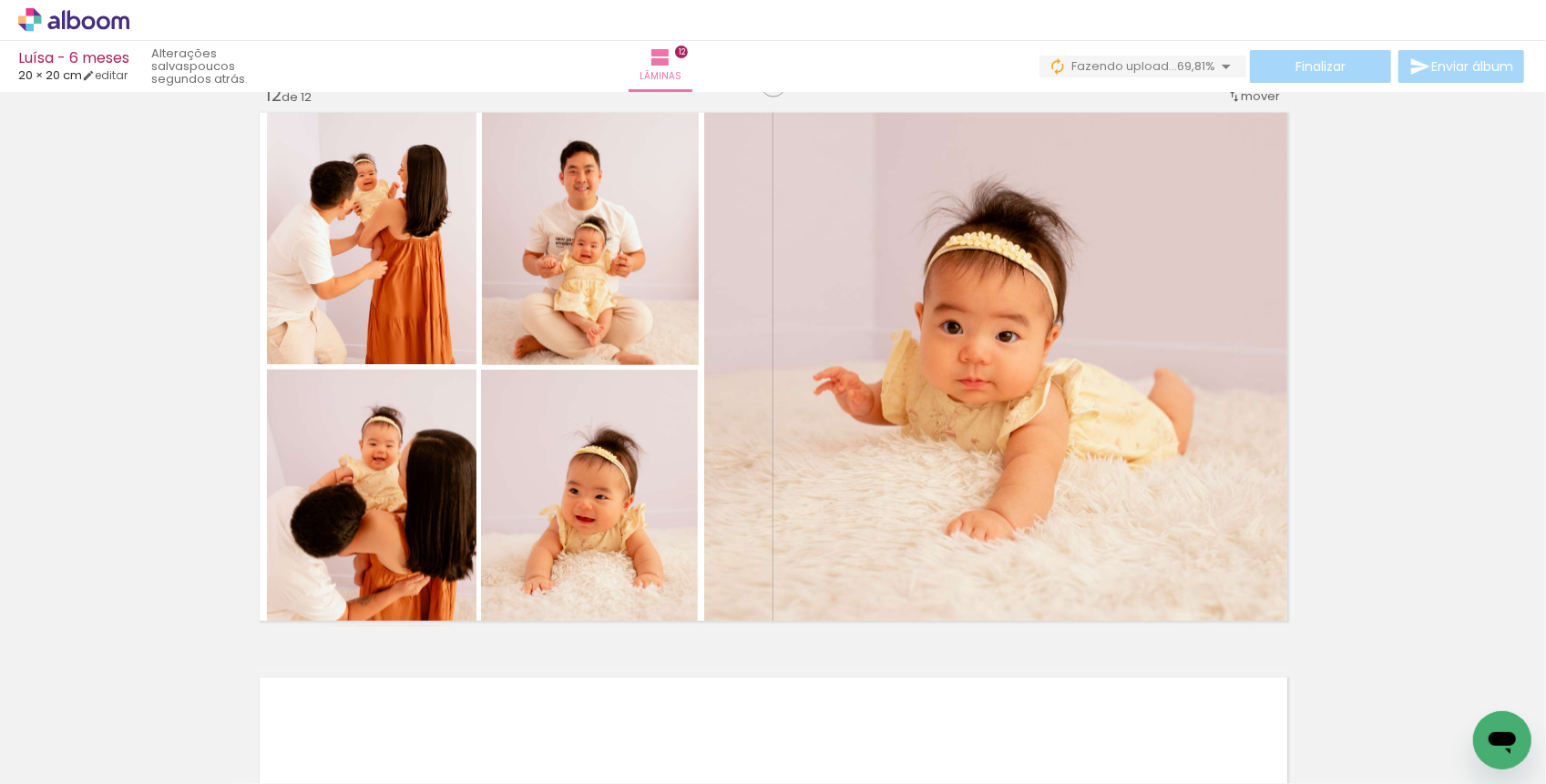
click at [1082, 67] on span "Fazendo upload..." at bounding box center [1124, 66] width 106 height 17
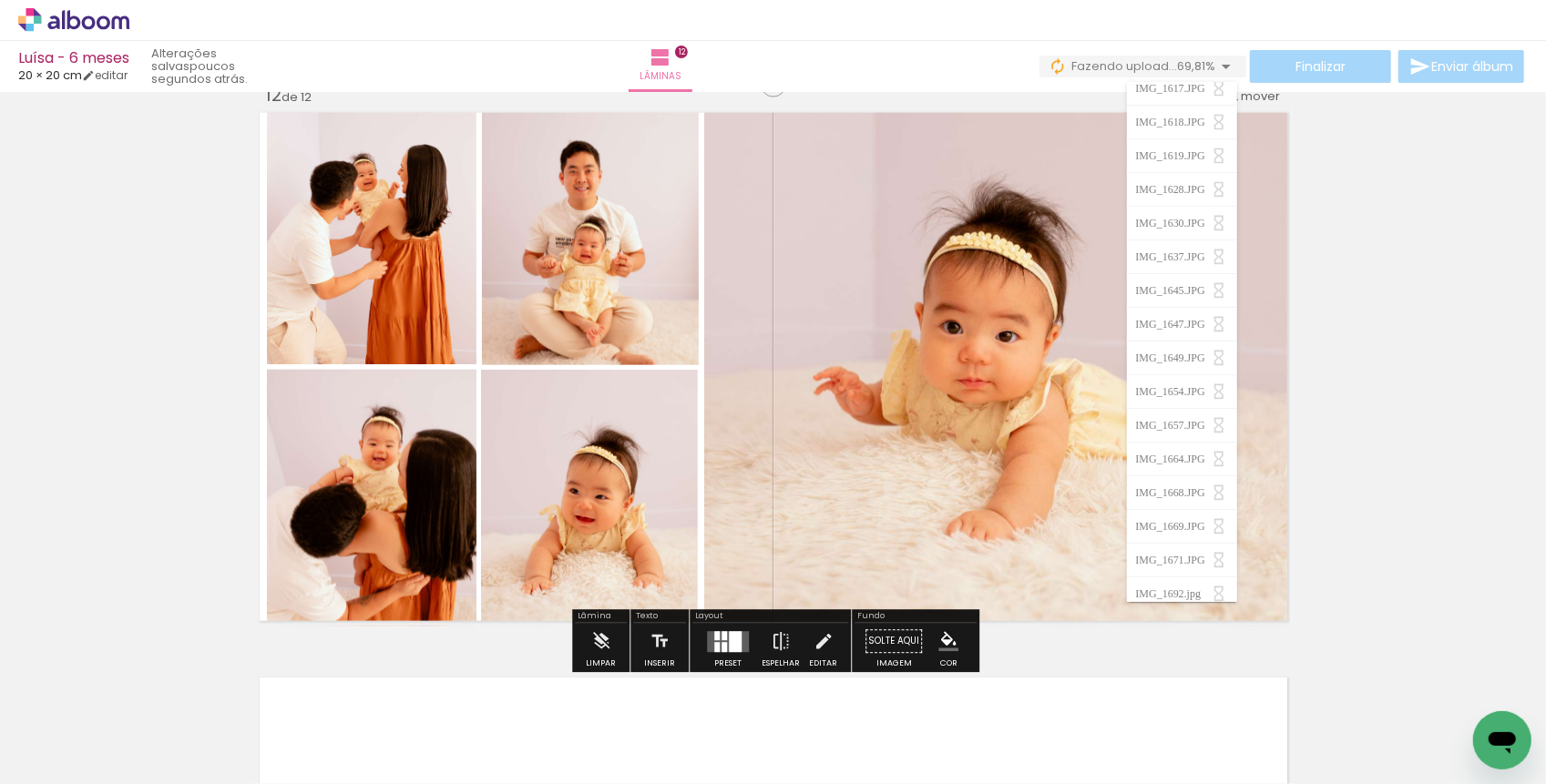
scroll to position [0, 0]
click at [1220, 91] on iron-icon at bounding box center [1219, 98] width 18 height 18
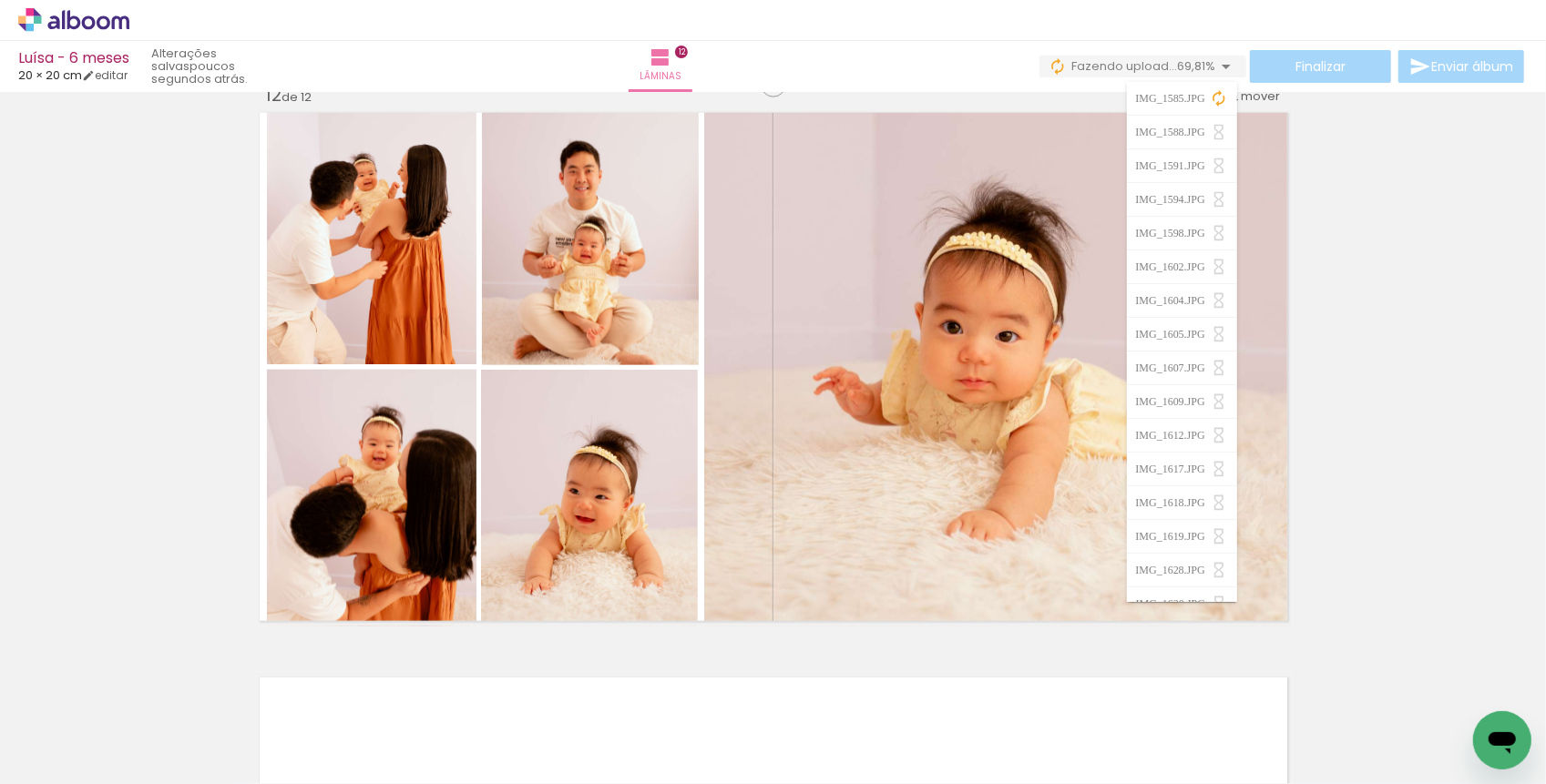
click at [1219, 95] on iron-icon at bounding box center [1219, 98] width 18 height 18
click at [1205, 81] on div "IMG_1585.JPG IMG_1588.JPG IMG_1591.JPG IMG_1594.JPG IMG_1598.JPG IMG_1602.JPG I…" at bounding box center [1182, 333] width 111 height 520
click at [1203, 73] on div "IMG_1585.JPG IMG_1588.JPG IMG_1591.JPG IMG_1594.JPG IMG_1598.JPG IMG_1602.JPG I…" at bounding box center [1182, 333] width 111 height 520
